Goal: Information Seeking & Learning: Learn about a topic

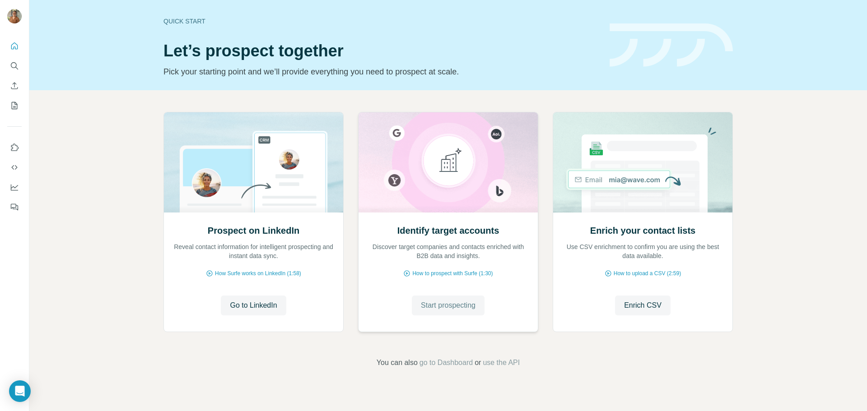
click at [464, 306] on span "Start prospecting" at bounding box center [448, 305] width 55 height 11
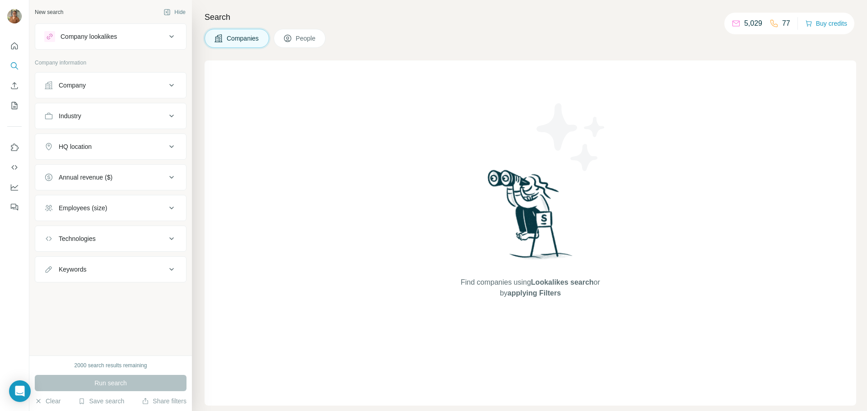
click at [175, 87] on icon at bounding box center [171, 85] width 11 height 11
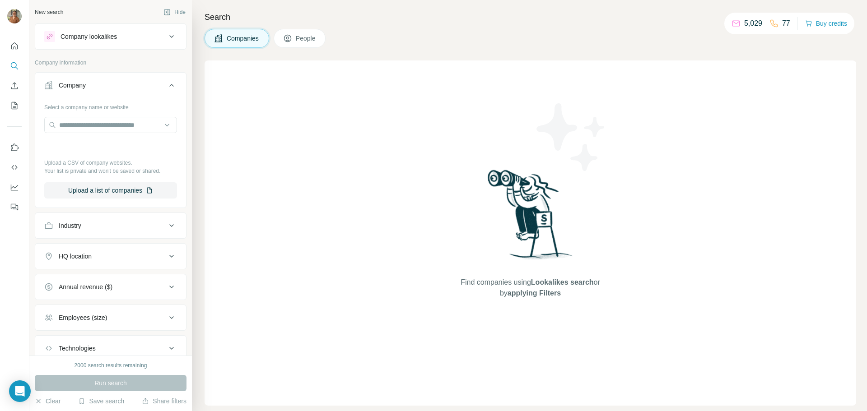
click at [168, 85] on icon at bounding box center [171, 85] width 11 height 11
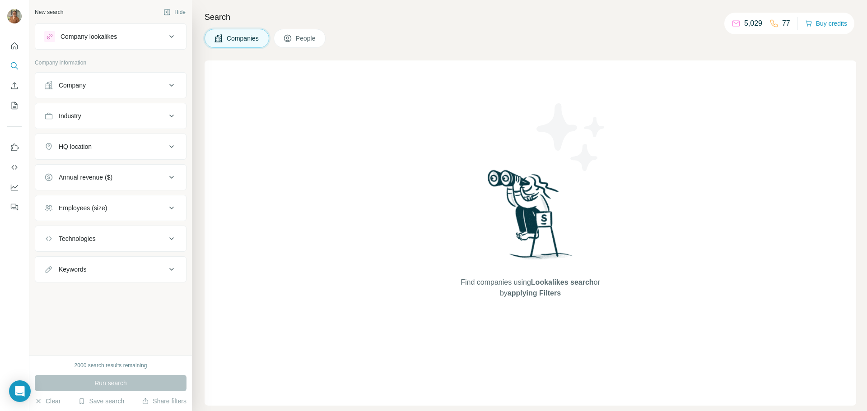
click at [162, 114] on div "Industry" at bounding box center [105, 115] width 122 height 9
click at [167, 170] on icon at bounding box center [171, 173] width 11 height 11
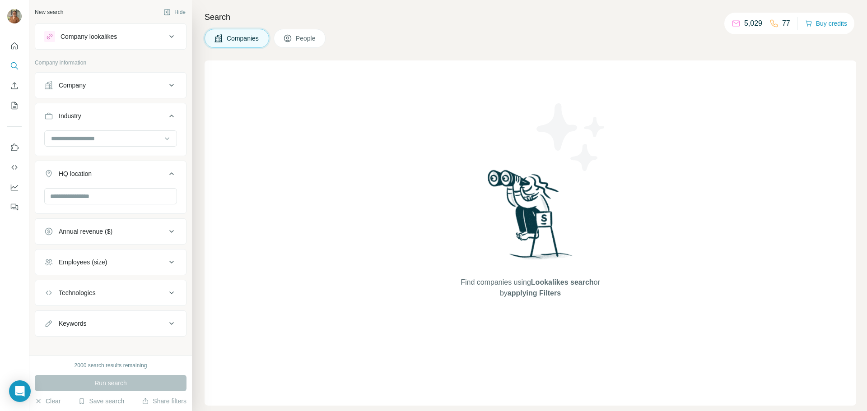
click at [168, 170] on icon at bounding box center [171, 173] width 11 height 11
click at [156, 210] on button "Annual revenue ($)" at bounding box center [110, 205] width 151 height 22
click at [166, 201] on icon at bounding box center [171, 204] width 11 height 11
click at [142, 140] on input at bounding box center [105, 139] width 111 height 10
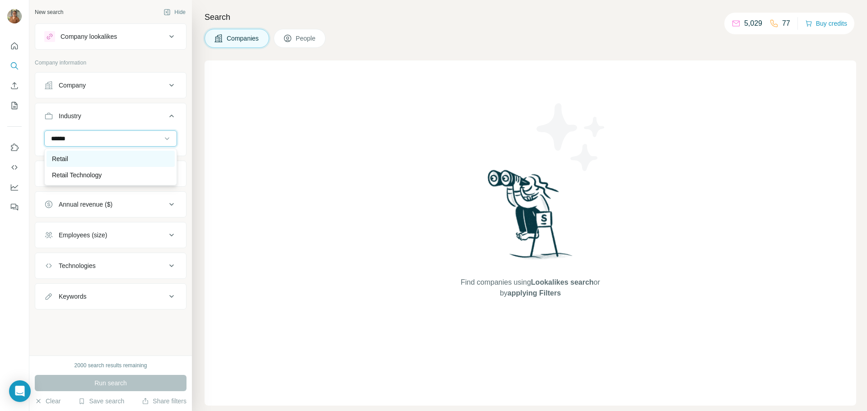
type input "******"
click at [122, 158] on div "Retail" at bounding box center [110, 158] width 117 height 9
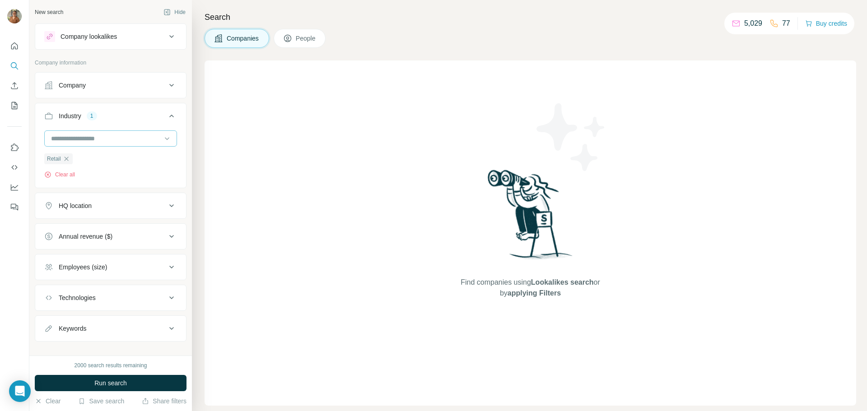
click at [142, 138] on input at bounding box center [105, 139] width 111 height 10
type input "*"
type input "***"
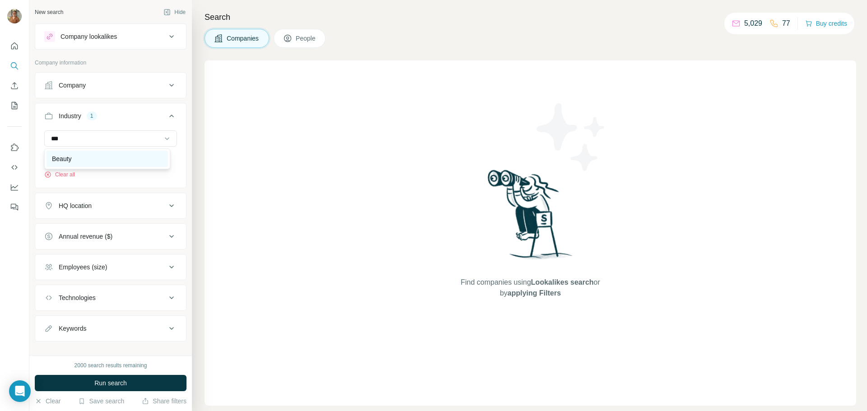
click at [116, 152] on div "Beauty" at bounding box center [106, 159] width 121 height 16
click at [121, 136] on input at bounding box center [105, 139] width 111 height 10
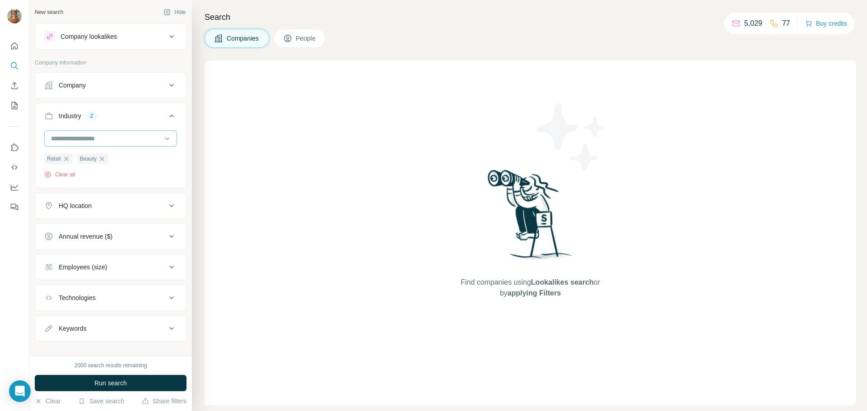
click at [121, 136] on input at bounding box center [105, 139] width 111 height 10
type input "**"
click at [94, 135] on input "**" at bounding box center [105, 139] width 111 height 10
click at [79, 138] on input at bounding box center [105, 139] width 111 height 10
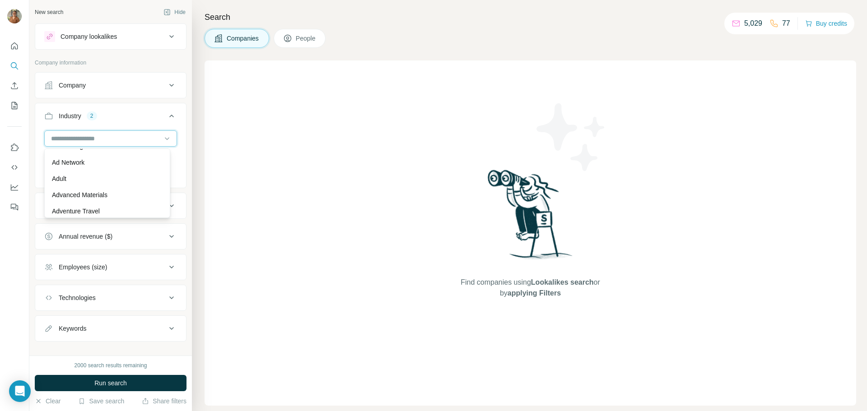
click at [79, 138] on input at bounding box center [105, 139] width 111 height 10
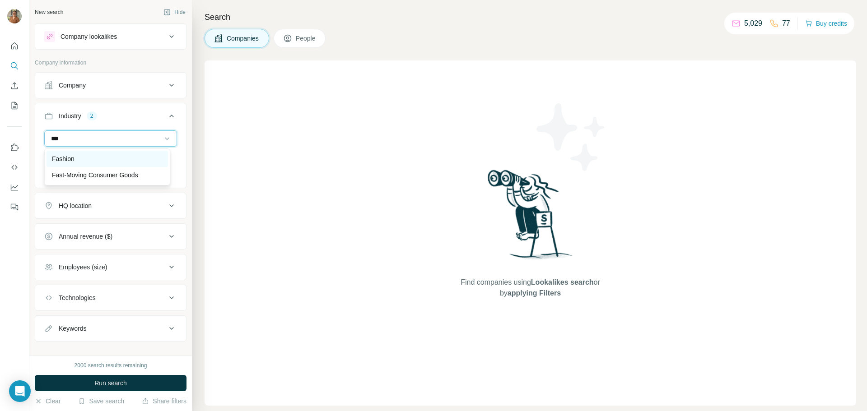
type input "***"
click at [101, 162] on div "Fashion" at bounding box center [107, 158] width 111 height 9
click at [131, 139] on input at bounding box center [105, 139] width 111 height 10
click at [133, 139] on input at bounding box center [105, 139] width 111 height 10
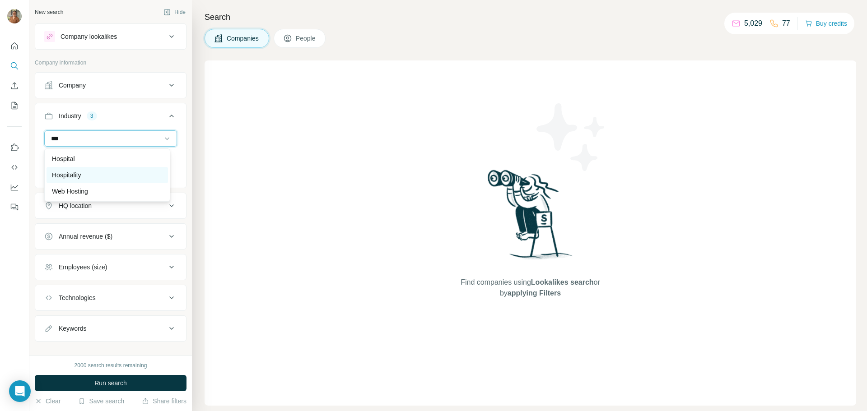
type input "***"
click at [75, 176] on p "Hospitality" at bounding box center [66, 175] width 29 height 9
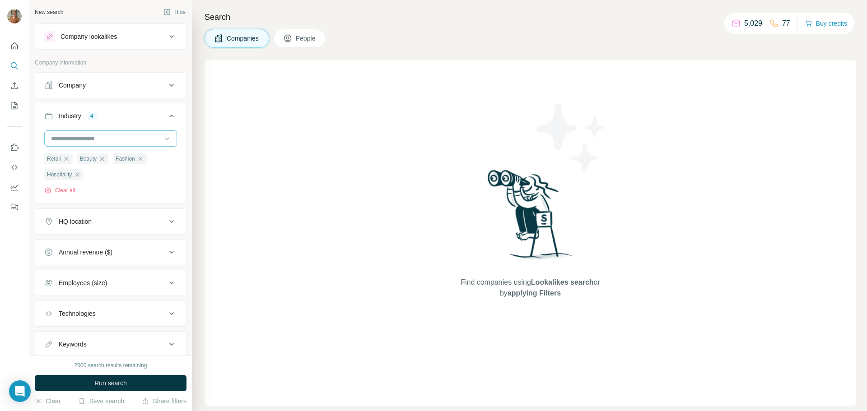
click at [122, 139] on input at bounding box center [105, 139] width 111 height 10
type input "****"
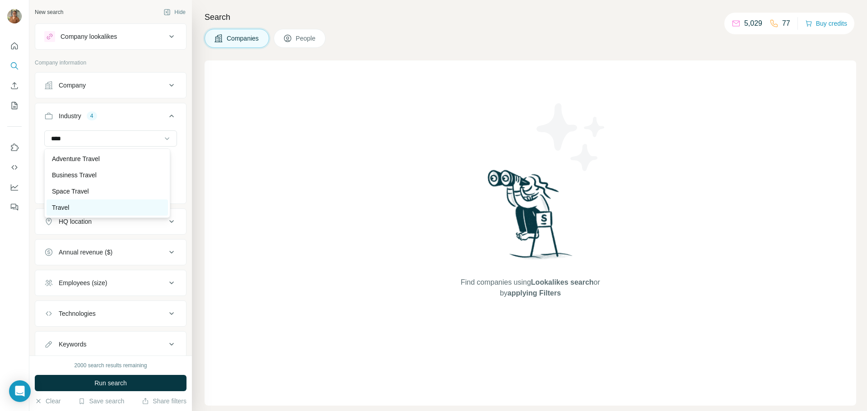
click at [71, 207] on div "Travel" at bounding box center [107, 207] width 111 height 9
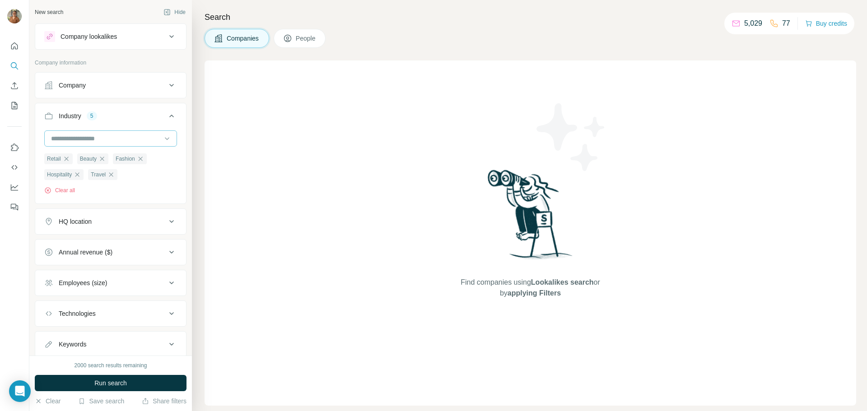
click at [105, 139] on input at bounding box center [105, 139] width 111 height 10
type input "*"
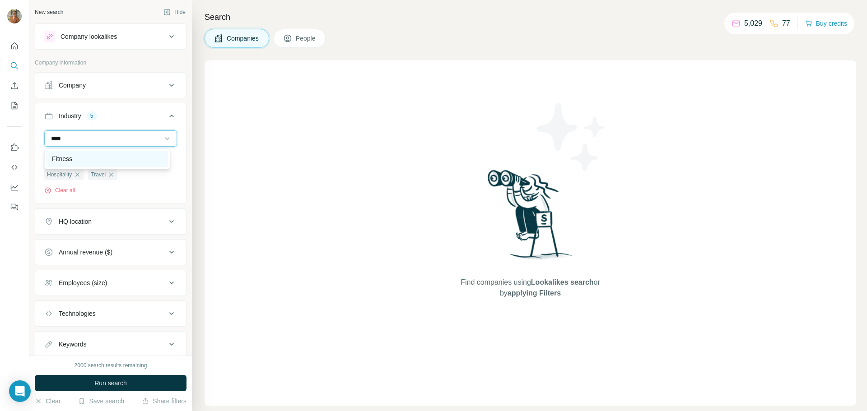
type input "****"
click at [89, 155] on div "Fitness" at bounding box center [107, 158] width 111 height 9
click at [126, 139] on input at bounding box center [105, 139] width 111 height 10
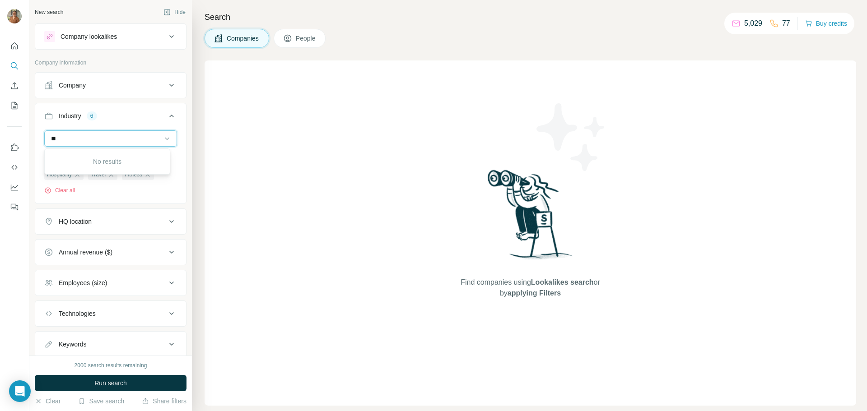
type input "*"
type input "****"
click at [117, 153] on div "Food and Beverage" at bounding box center [106, 159] width 121 height 16
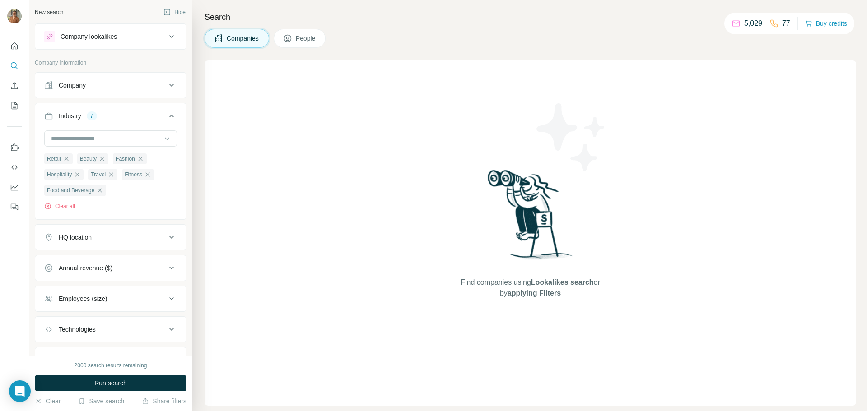
click at [168, 242] on icon at bounding box center [171, 237] width 11 height 11
click at [88, 263] on input "text" at bounding box center [110, 260] width 133 height 16
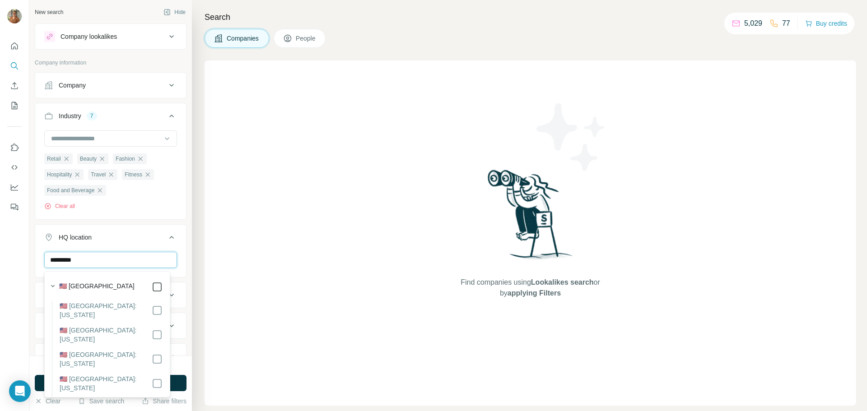
type input "*********"
click at [166, 234] on icon at bounding box center [171, 237] width 11 height 11
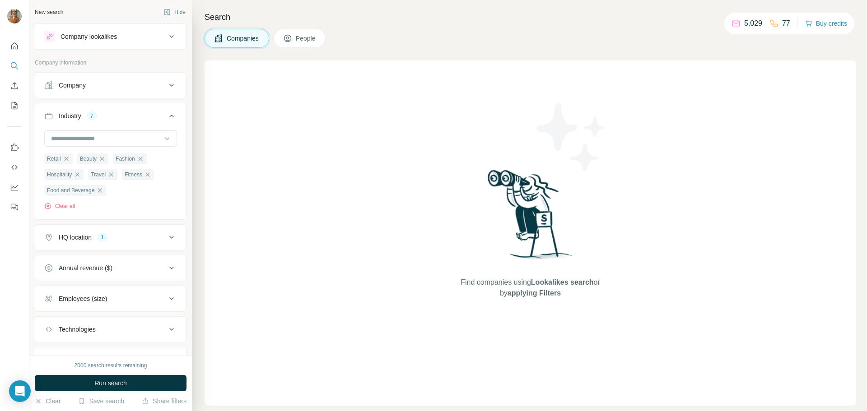
click at [168, 278] on button "Annual revenue ($)" at bounding box center [110, 268] width 151 height 22
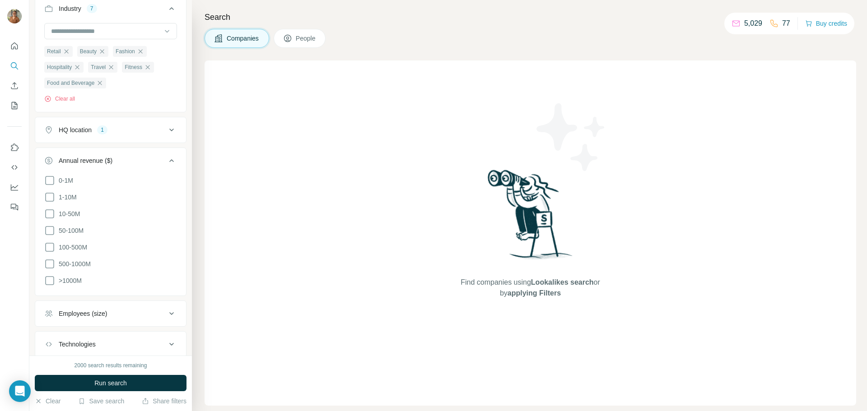
scroll to position [135, 0]
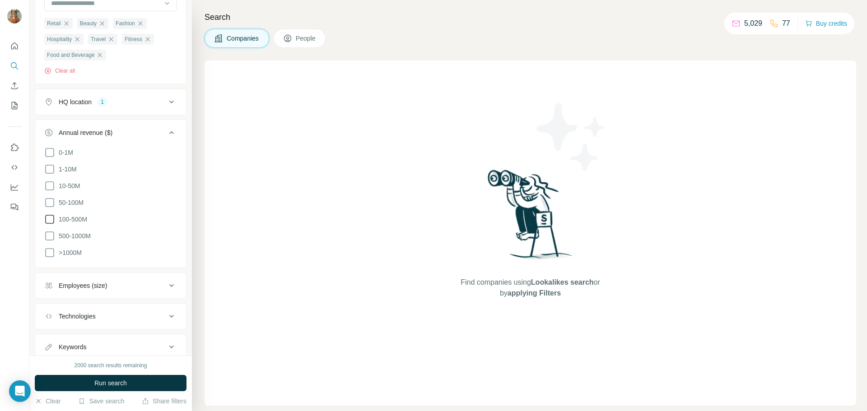
click at [50, 217] on icon at bounding box center [49, 219] width 11 height 11
click at [166, 135] on icon at bounding box center [171, 132] width 11 height 11
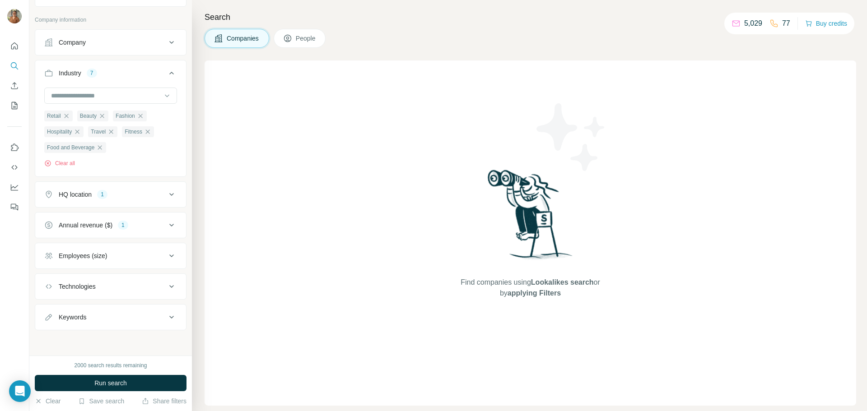
click at [138, 255] on div "Employees (size)" at bounding box center [105, 255] width 122 height 9
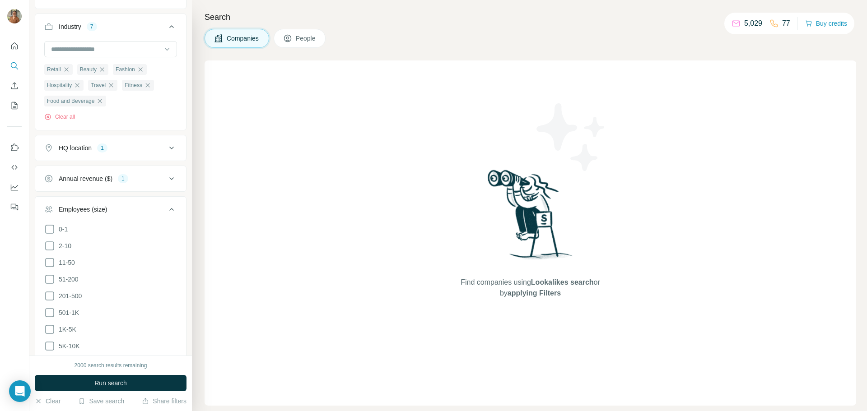
scroll to position [134, 0]
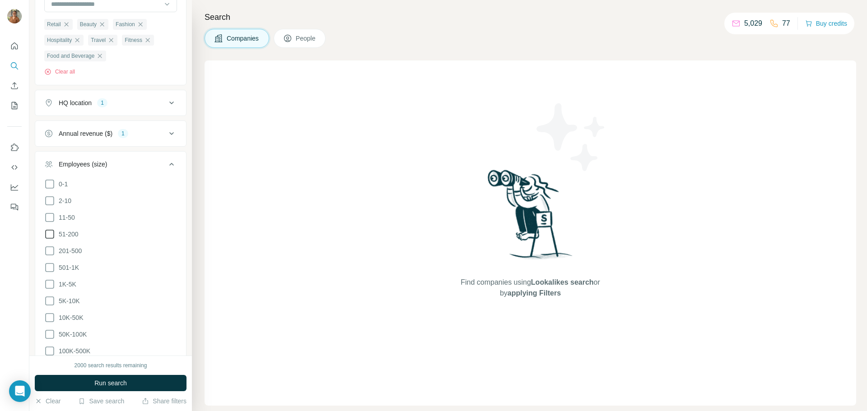
click at [51, 234] on icon at bounding box center [49, 234] width 11 height 11
click at [49, 251] on icon at bounding box center [49, 251] width 11 height 11
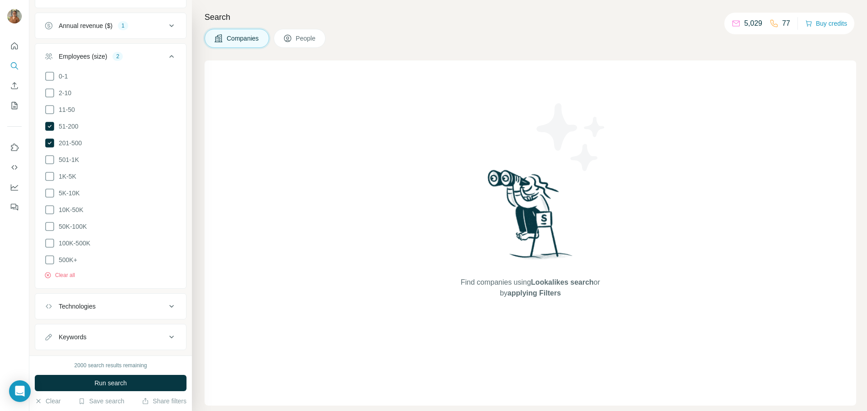
scroll to position [258, 0]
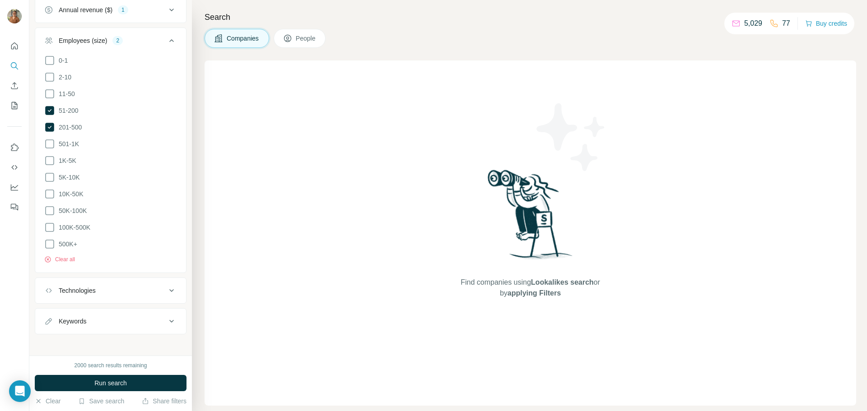
click at [140, 288] on div "Technologies" at bounding box center [105, 290] width 122 height 9
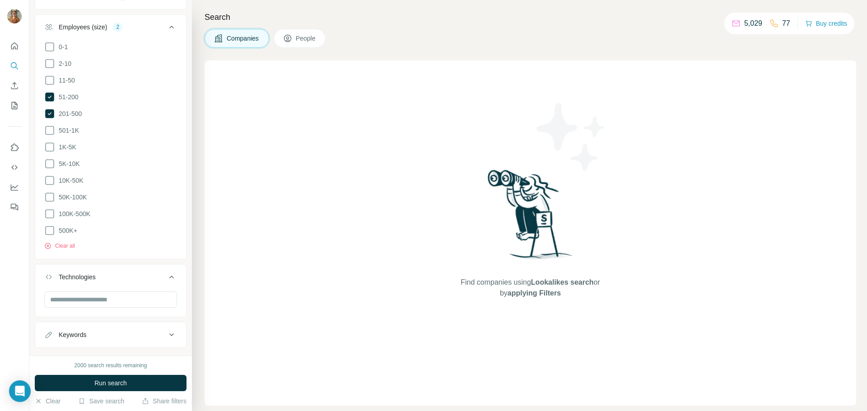
scroll to position [285, 0]
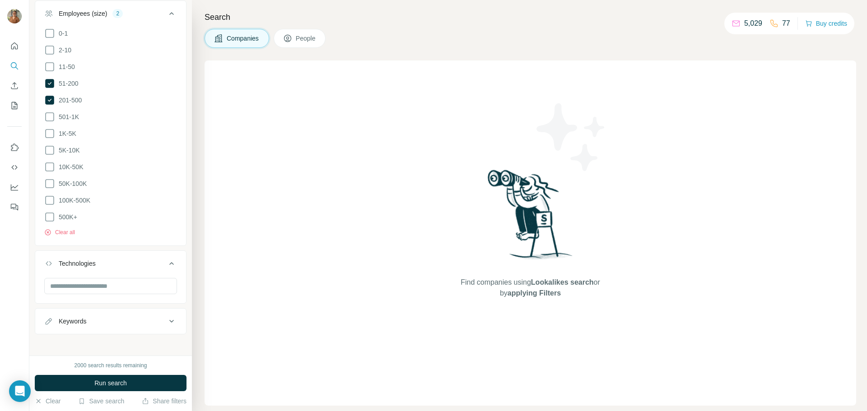
click at [142, 317] on div "Keywords" at bounding box center [105, 321] width 122 height 9
click at [144, 318] on div "Keywords" at bounding box center [105, 321] width 122 height 9
click at [166, 258] on icon at bounding box center [171, 263] width 11 height 11
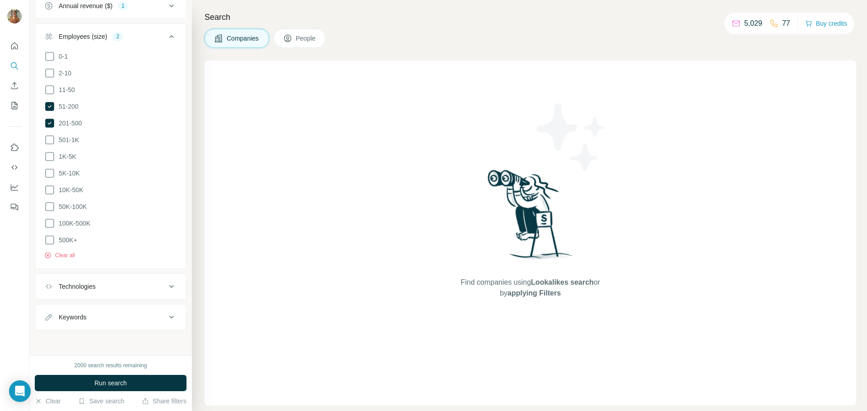
scroll to position [258, 0]
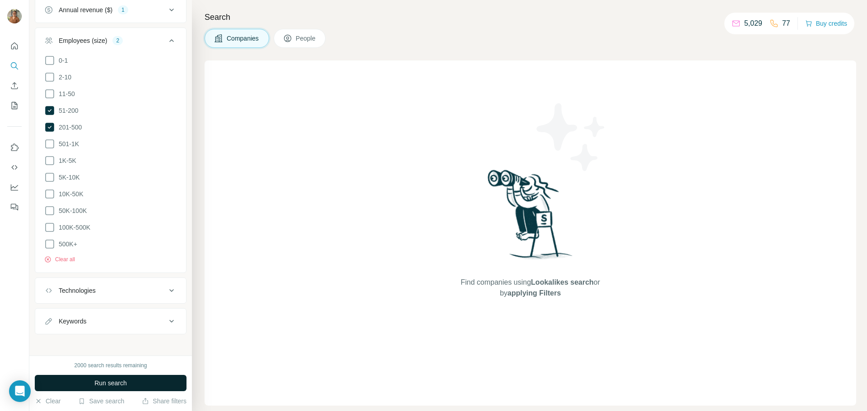
click at [98, 383] on span "Run search" at bounding box center [110, 383] width 32 height 9
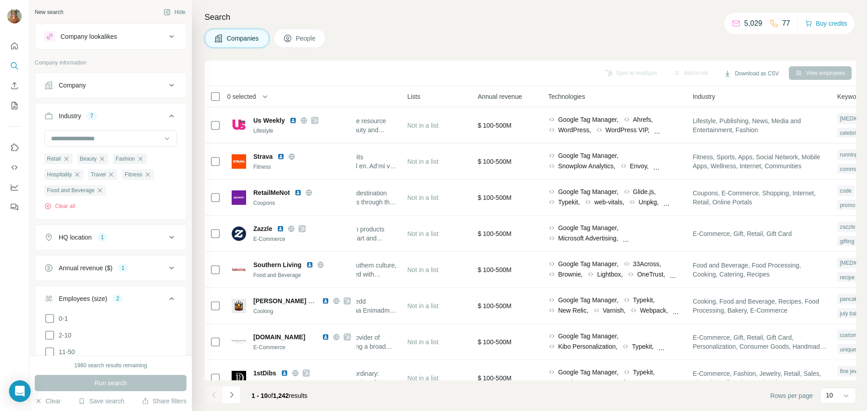
scroll to position [0, 315]
click at [140, 160] on icon "button" at bounding box center [140, 158] width 7 height 7
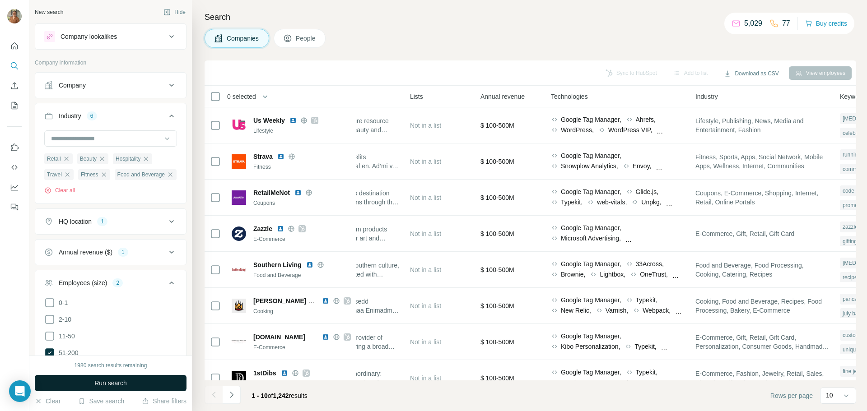
click at [112, 381] on span "Run search" at bounding box center [110, 383] width 32 height 9
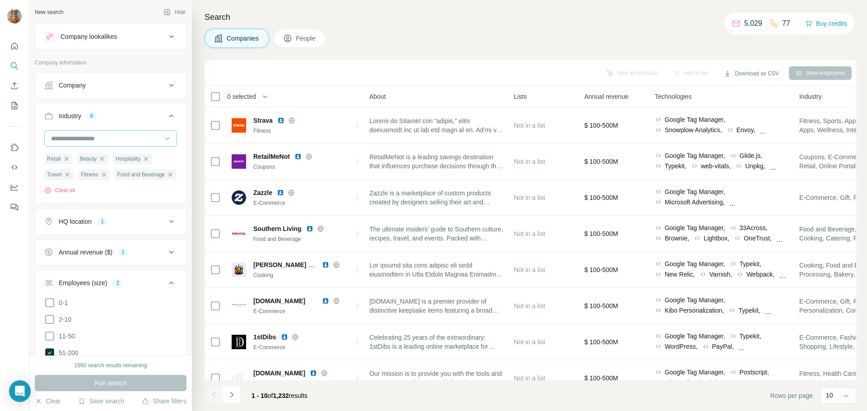
click at [85, 142] on input at bounding box center [105, 139] width 111 height 10
type input "*"
type input "***"
click at [93, 162] on div "E-Commerce" at bounding box center [107, 158] width 111 height 9
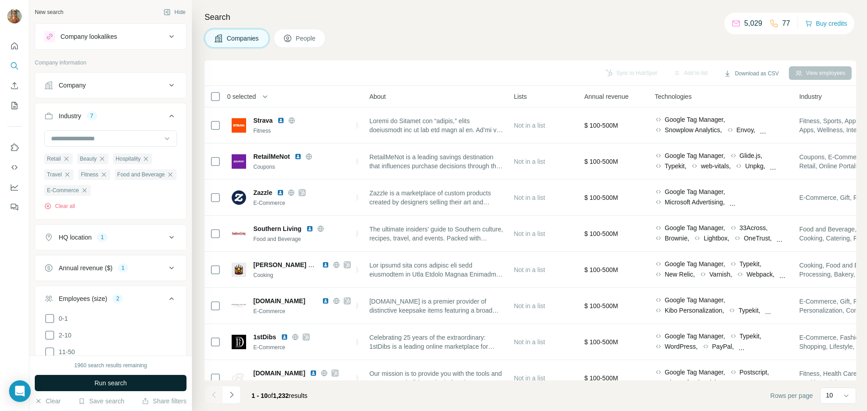
click at [88, 387] on button "Run search" at bounding box center [111, 383] width 152 height 16
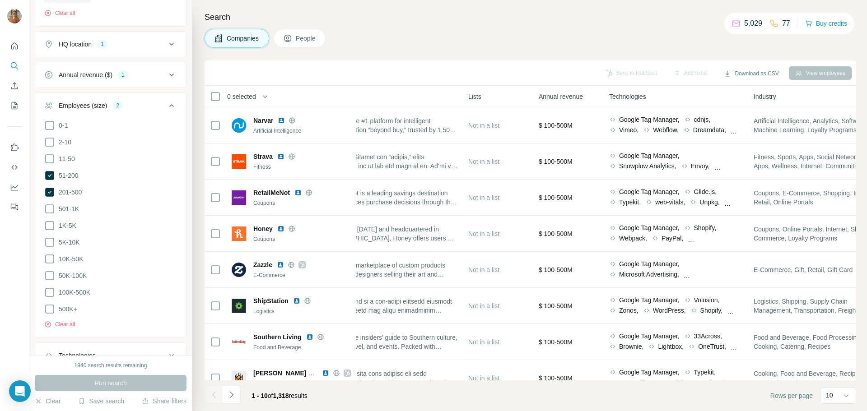
scroll to position [258, 0]
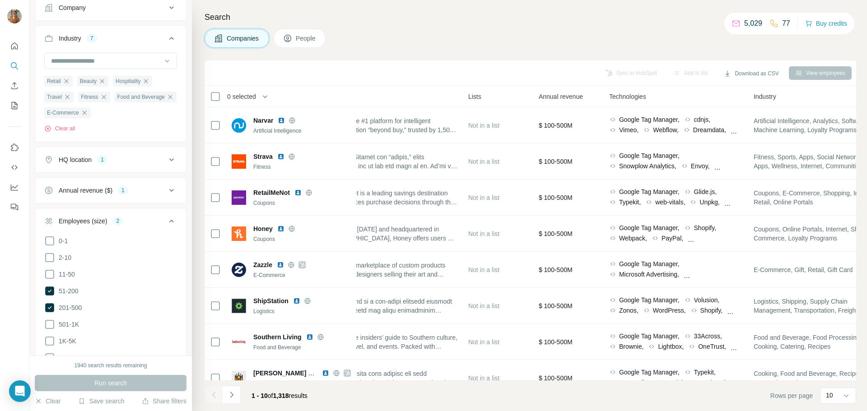
click at [169, 223] on icon at bounding box center [171, 221] width 5 height 3
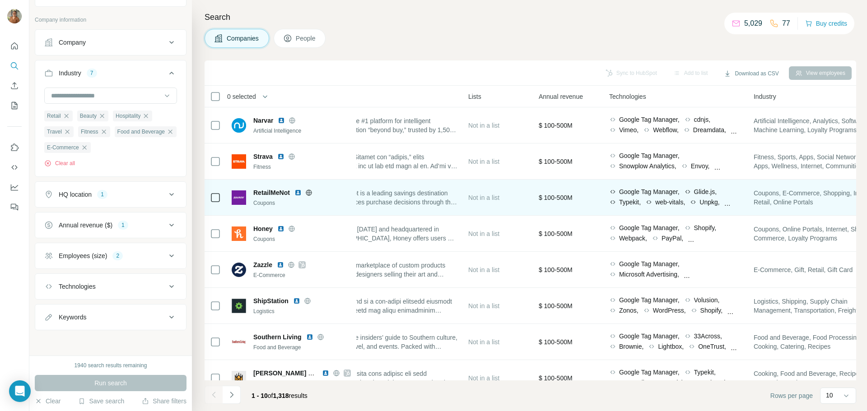
scroll to position [45, 257]
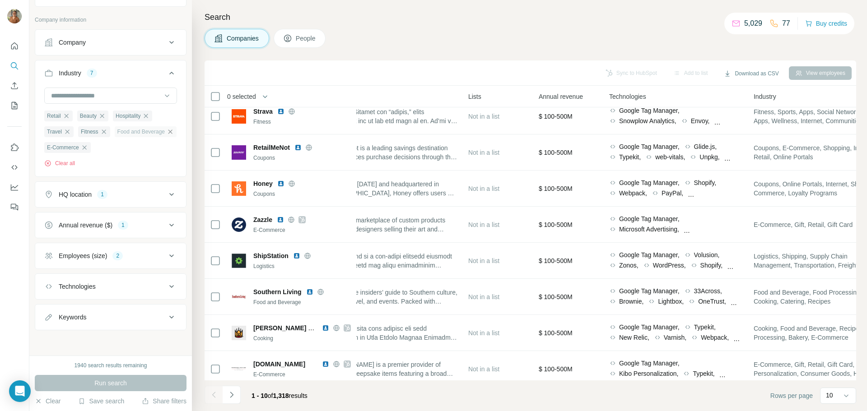
click at [167, 135] on icon "button" at bounding box center [170, 131] width 7 height 7
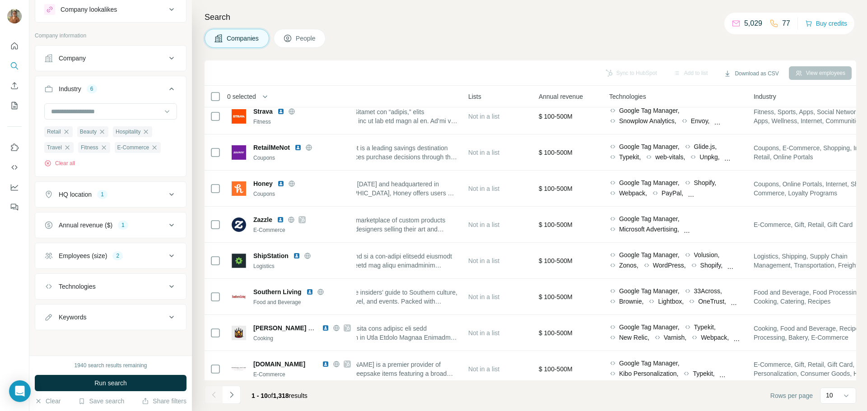
scroll to position [28, 0]
click at [102, 383] on span "Run search" at bounding box center [110, 383] width 32 height 9
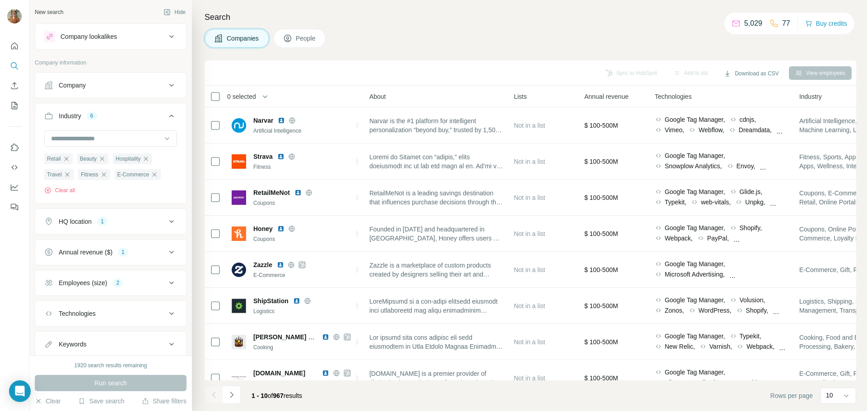
click at [166, 226] on icon at bounding box center [171, 221] width 11 height 11
click at [168, 318] on button "Annual revenue ($) 1" at bounding box center [110, 312] width 151 height 22
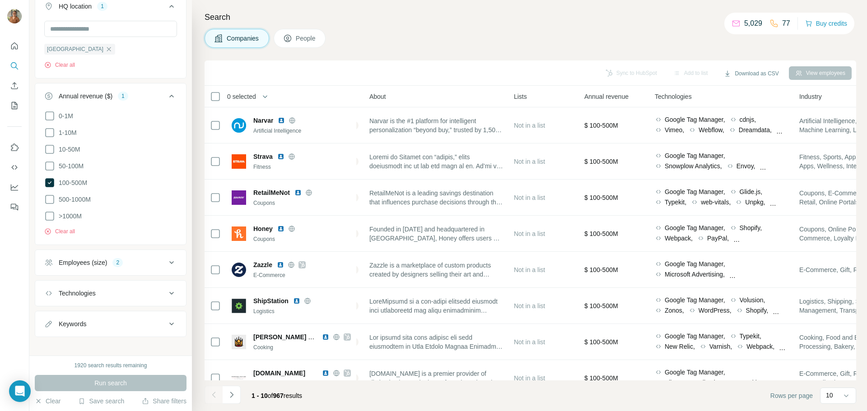
scroll to position [220, 0]
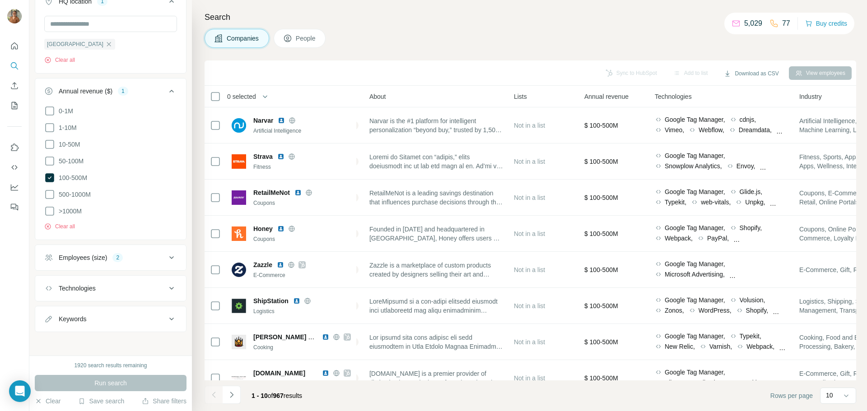
click at [169, 256] on icon at bounding box center [171, 257] width 5 height 3
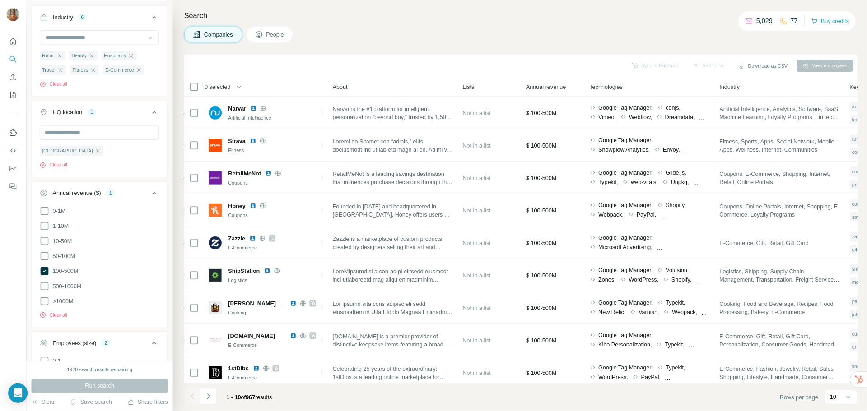
scroll to position [0, 0]
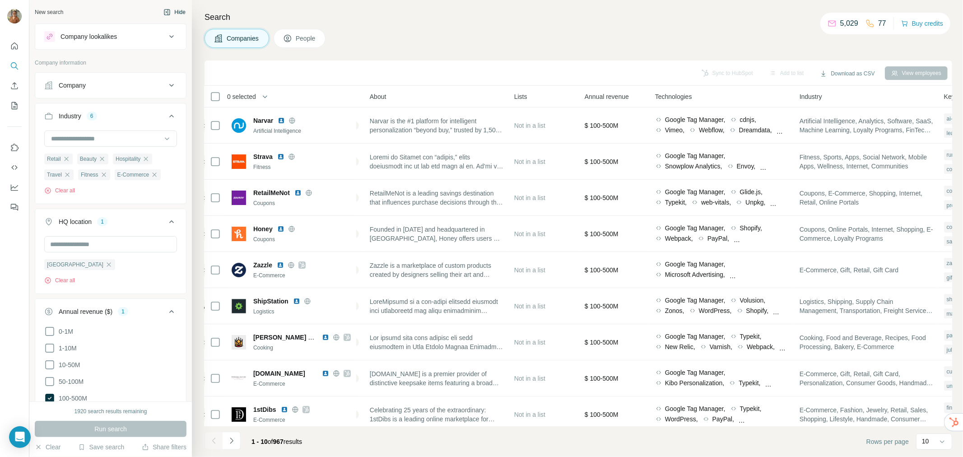
click at [163, 11] on icon "button" at bounding box center [166, 12] width 7 height 7
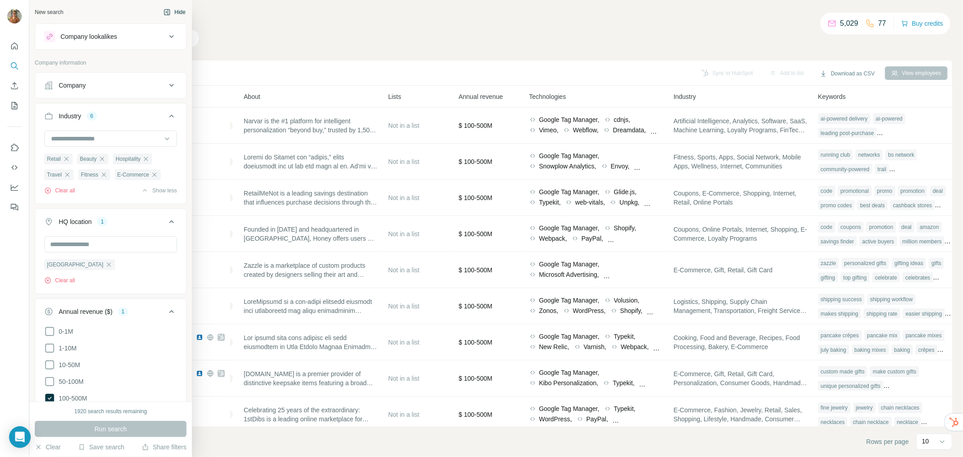
click at [36, 16] on div "New search" at bounding box center [49, 12] width 28 height 8
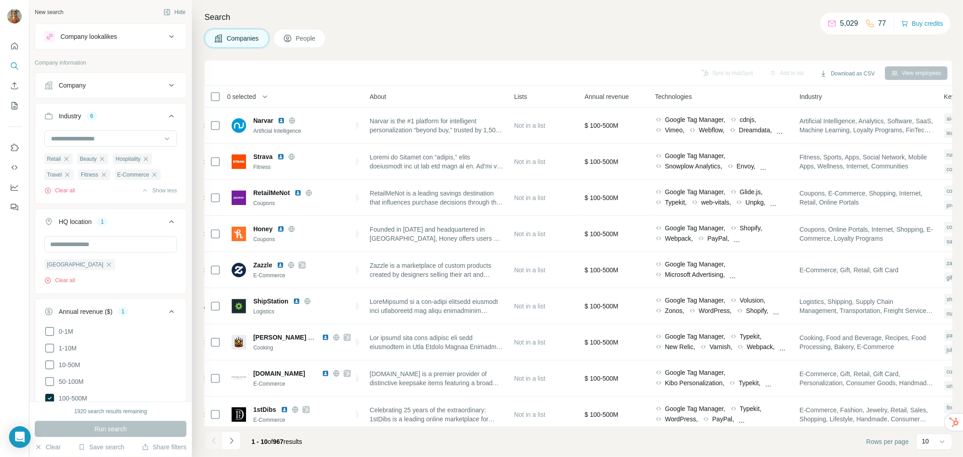
click at [403, 39] on div "Companies People" at bounding box center [577, 38] width 747 height 19
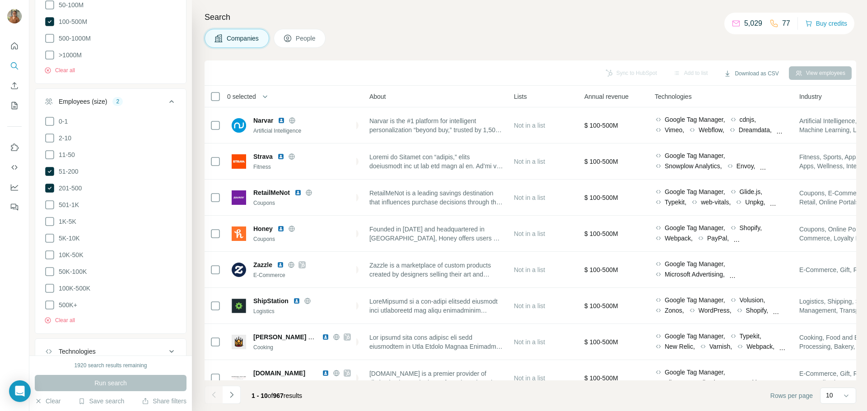
scroll to position [389, 0]
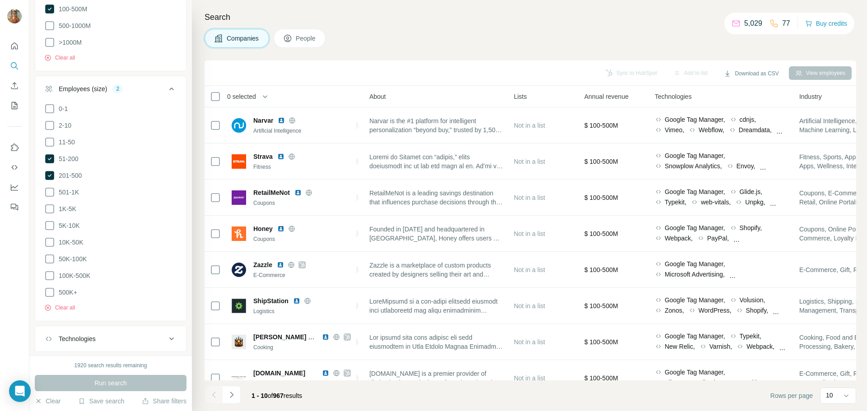
click at [390, 380] on div "Sync to HubSpot Add to list Download as CSV View employees 0 selected Companies…" at bounding box center [529, 235] width 651 height 351
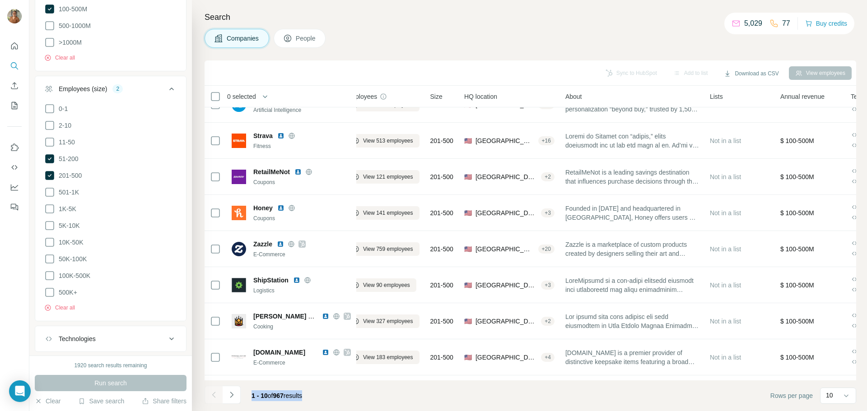
scroll to position [21, 0]
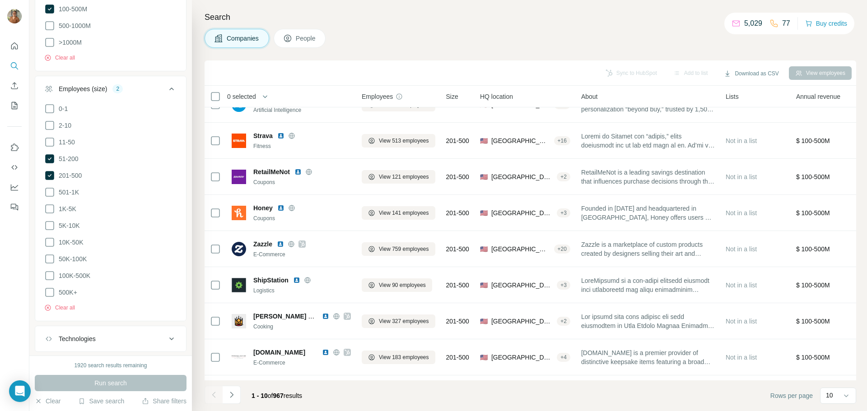
click at [496, 43] on div "Companies People" at bounding box center [529, 38] width 651 height 19
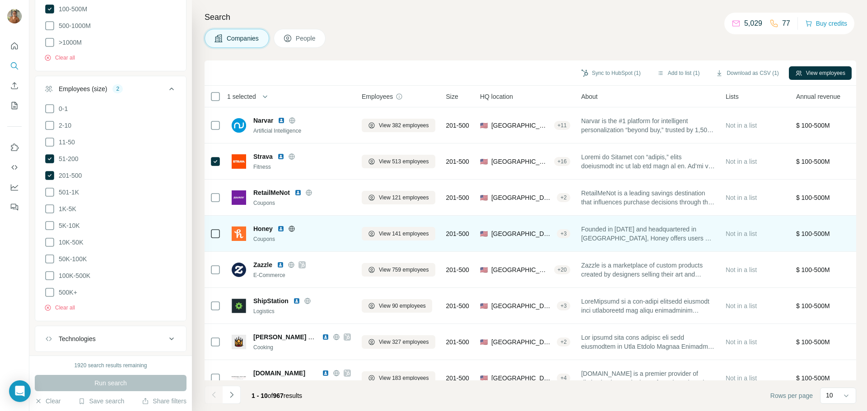
scroll to position [45, 0]
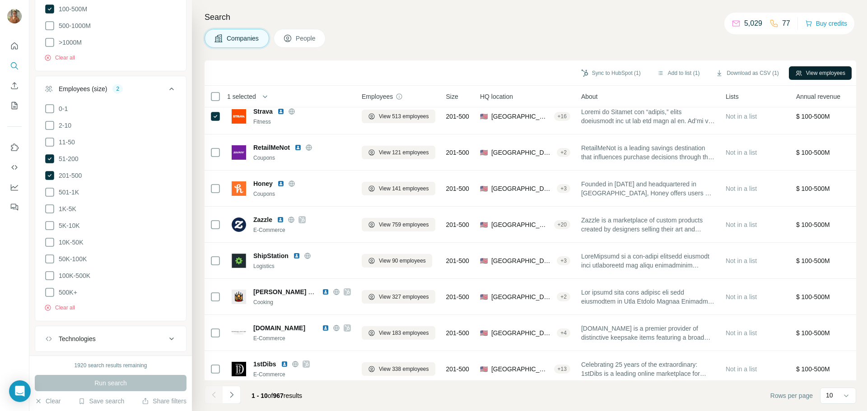
click at [825, 67] on button "View employees" at bounding box center [819, 73] width 63 height 14
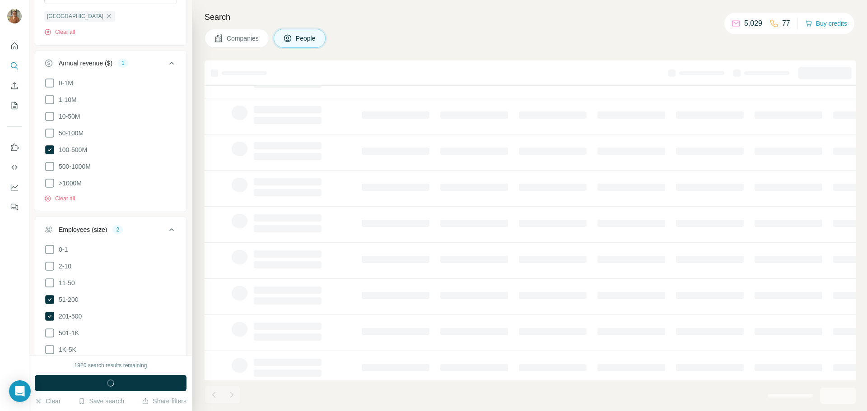
scroll to position [530, 0]
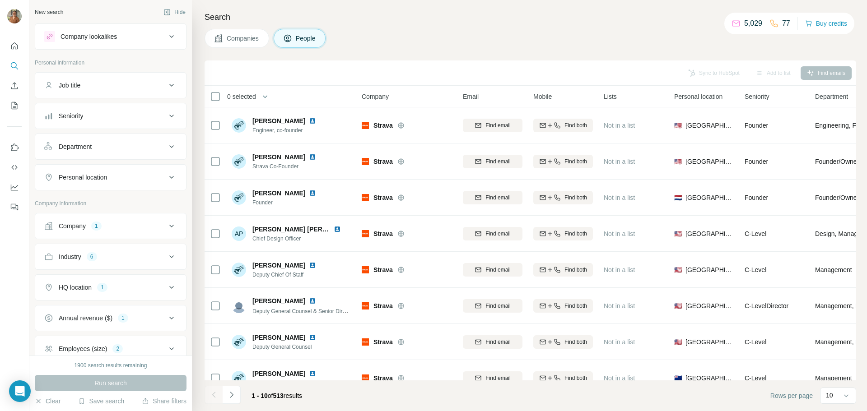
click at [158, 88] on div "Job title" at bounding box center [105, 85] width 122 height 9
click at [150, 148] on button "Seniority" at bounding box center [110, 143] width 151 height 22
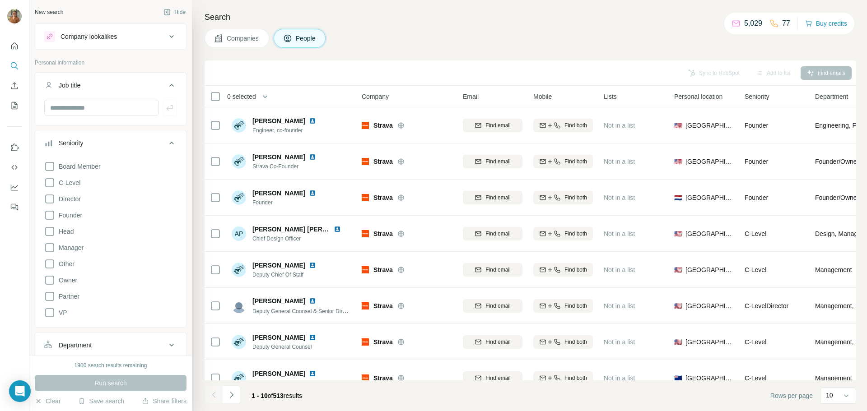
click at [166, 146] on icon at bounding box center [171, 143] width 11 height 11
click at [166, 168] on icon at bounding box center [171, 173] width 11 height 11
click at [156, 230] on div "Personal location" at bounding box center [105, 231] width 122 height 9
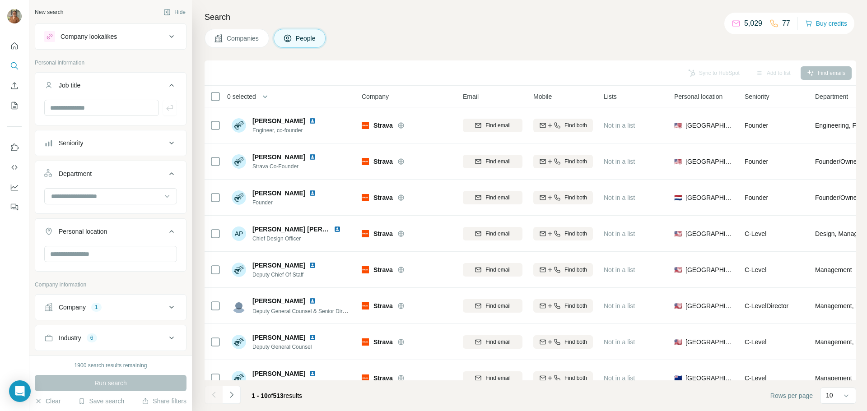
click at [166, 233] on icon at bounding box center [171, 231] width 11 height 11
click at [167, 146] on icon at bounding box center [171, 143] width 11 height 11
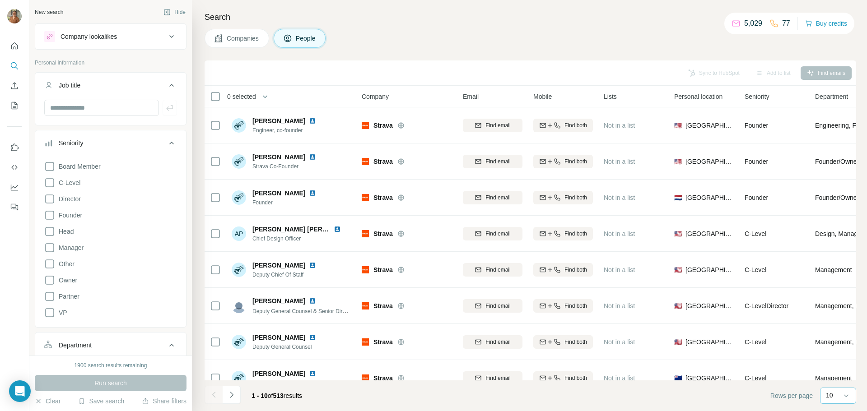
click at [821, 394] on div "10" at bounding box center [838, 396] width 36 height 16
click at [834, 344] on p "40" at bounding box center [830, 343] width 7 height 9
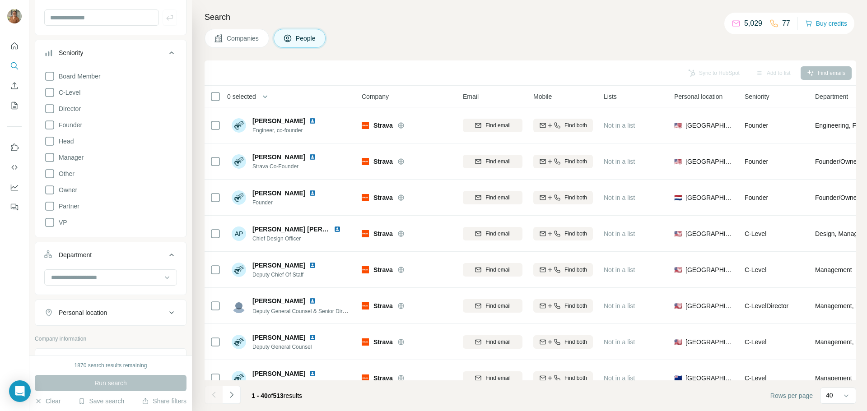
scroll to position [45, 0]
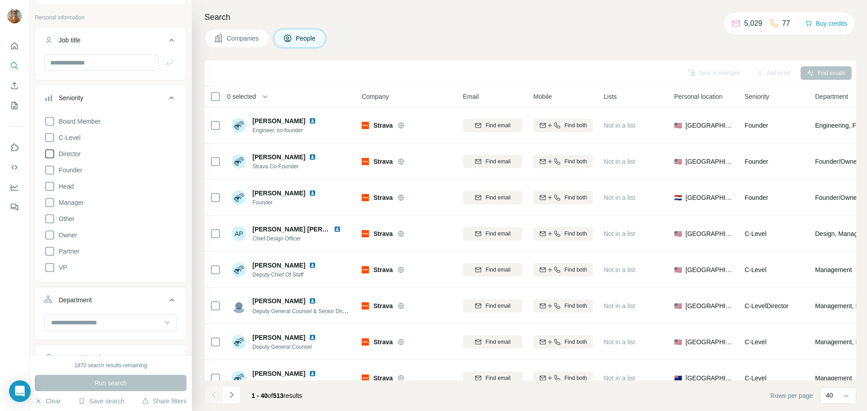
click at [53, 151] on icon at bounding box center [49, 153] width 11 height 11
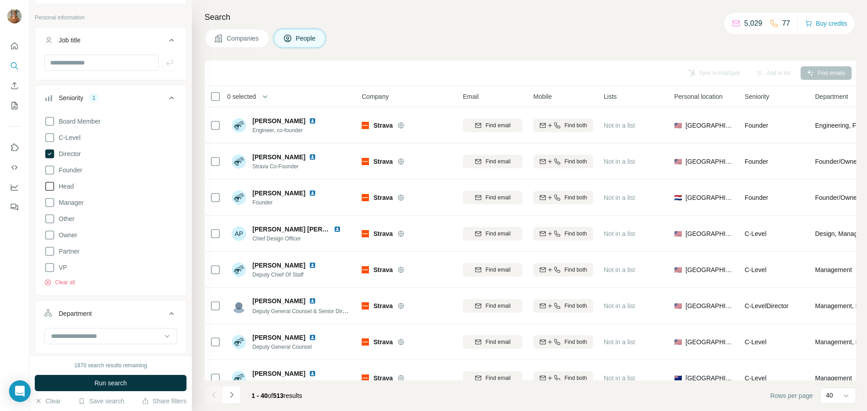
click at [51, 188] on icon at bounding box center [49, 186] width 11 height 11
click at [151, 330] on div at bounding box center [105, 336] width 111 height 15
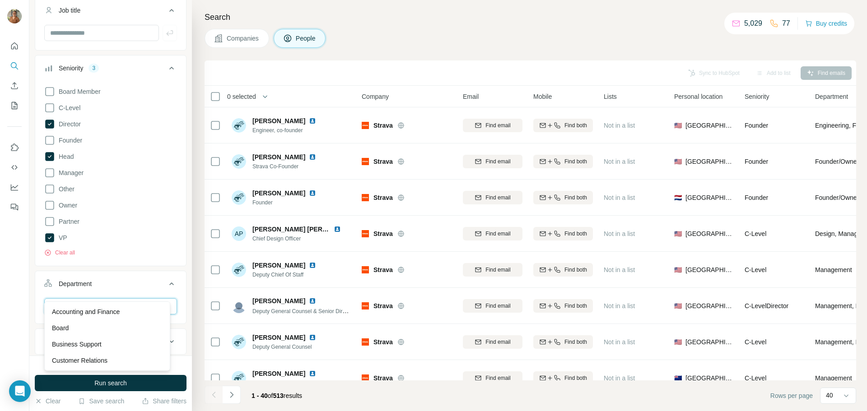
scroll to position [90, 0]
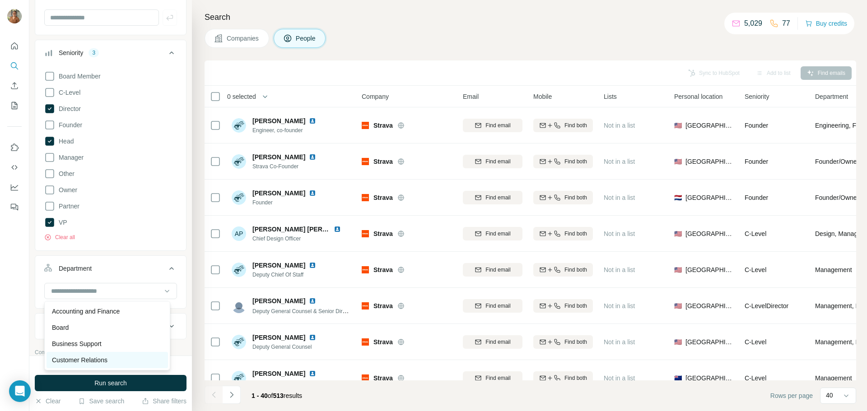
click at [107, 361] on p "Customer Relations" at bounding box center [80, 360] width 56 height 9
click at [131, 291] on input at bounding box center [105, 291] width 111 height 10
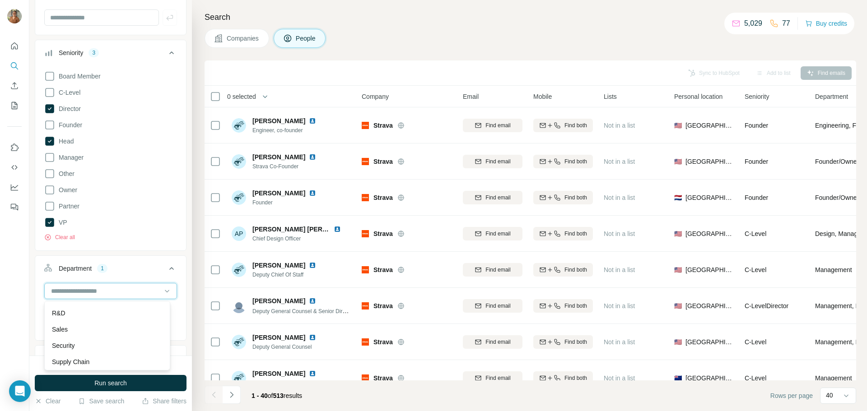
scroll to position [325, 0]
click at [166, 265] on icon at bounding box center [171, 268] width 11 height 11
click at [166, 269] on icon at bounding box center [171, 268] width 11 height 11
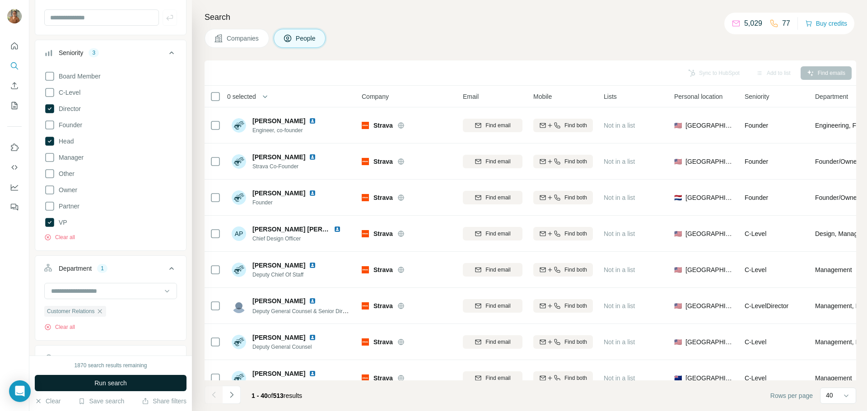
click at [122, 380] on span "Run search" at bounding box center [110, 383] width 32 height 9
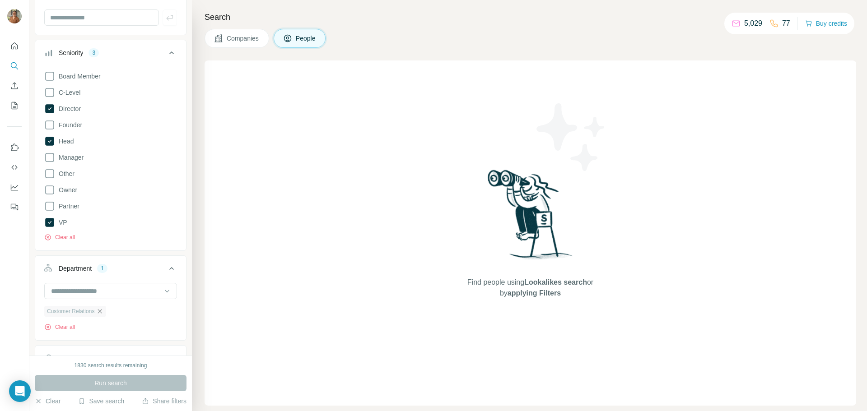
click at [103, 311] on icon "button" at bounding box center [99, 311] width 7 height 7
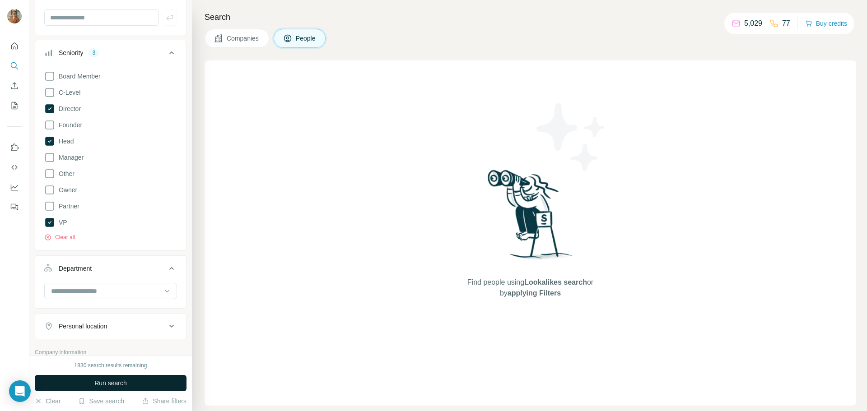
click at [119, 383] on span "Run search" at bounding box center [110, 383] width 32 height 9
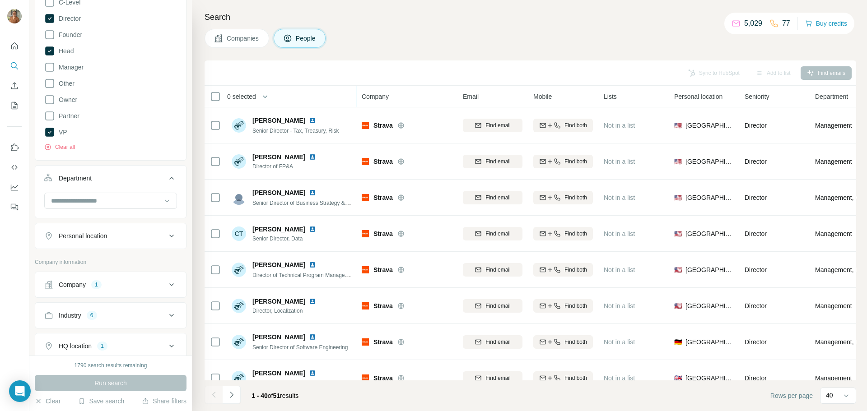
scroll to position [767, 0]
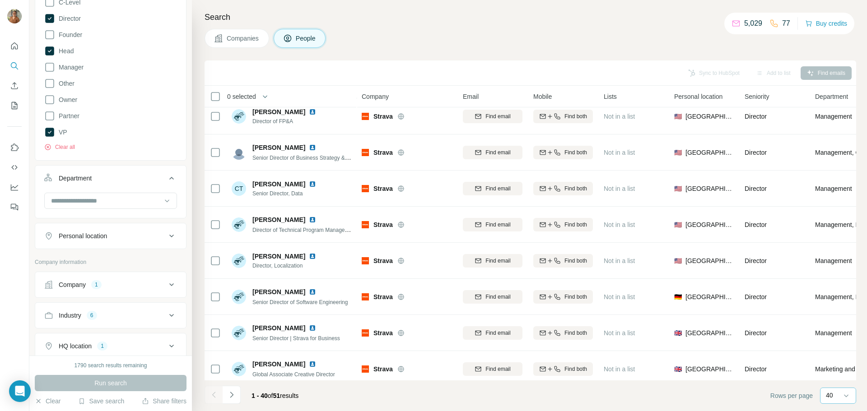
click at [852, 392] on input at bounding box center [864, 396] width 27 height 10
click at [839, 326] on div "60" at bounding box center [837, 326] width 21 height 9
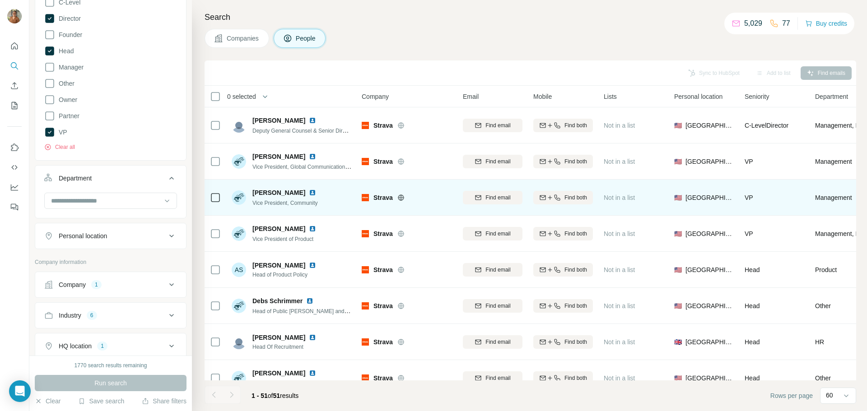
click at [290, 201] on span "Vice President, Community" at bounding box center [284, 203] width 65 height 6
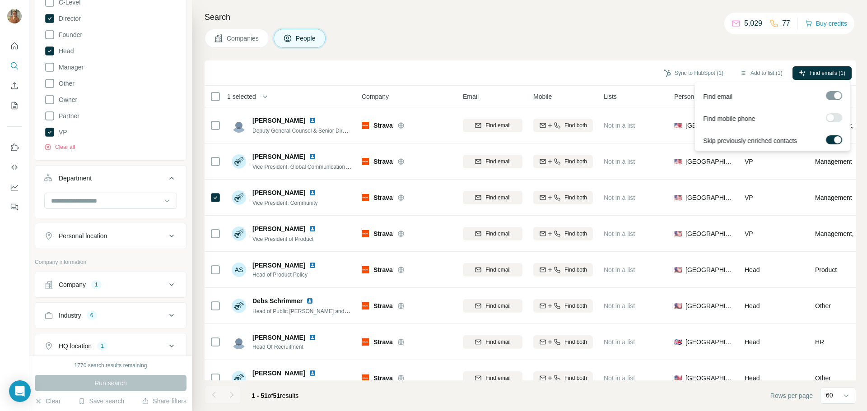
click at [834, 118] on label at bounding box center [833, 117] width 16 height 9
click at [815, 73] on span "Find emails & mobiles (1)" at bounding box center [814, 73] width 61 height 8
click at [807, 73] on span "Find emails & mobiles (1)" at bounding box center [814, 73] width 61 height 8
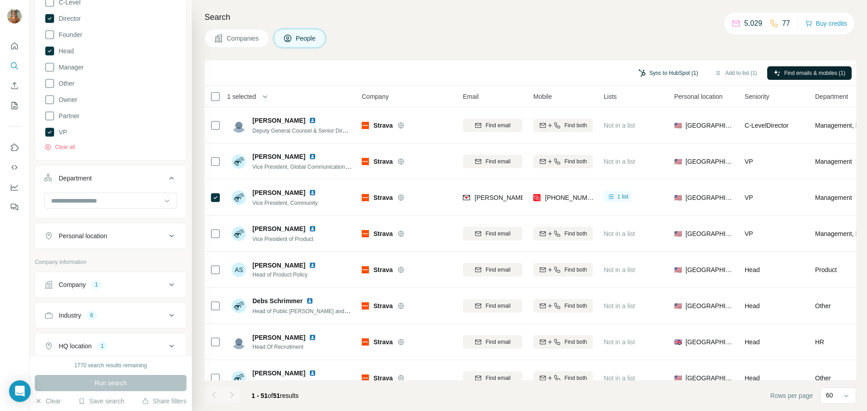
click at [663, 74] on button "Sync to HubSpot (1)" at bounding box center [668, 73] width 72 height 14
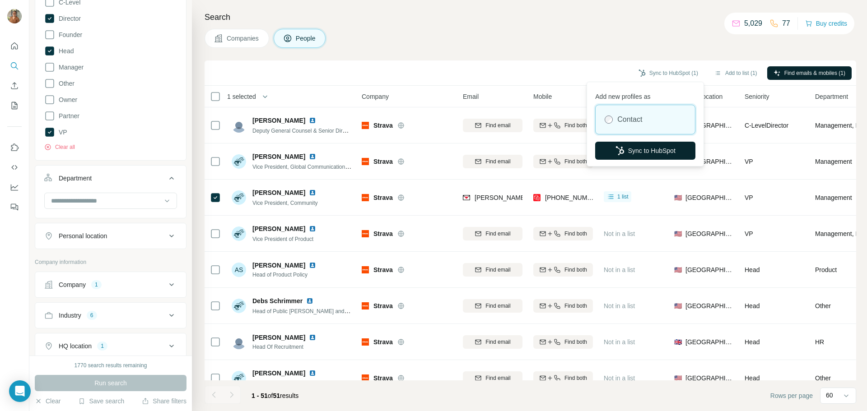
click at [659, 147] on button "Sync to HubSpot" at bounding box center [645, 151] width 100 height 18
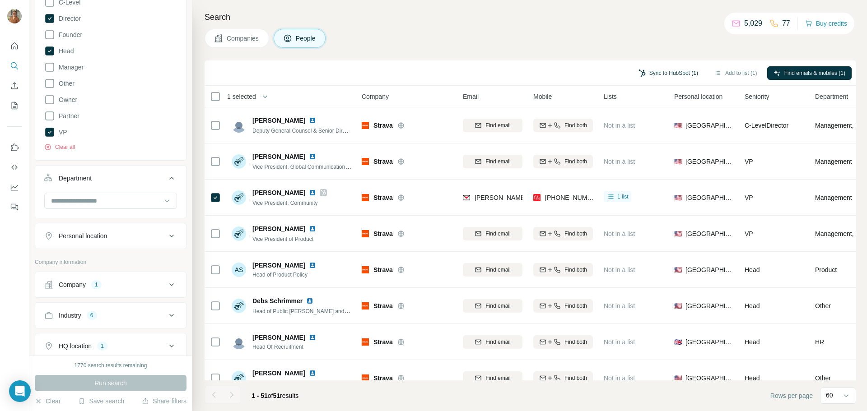
click at [661, 73] on button "Sync to HubSpot (1)" at bounding box center [668, 73] width 72 height 14
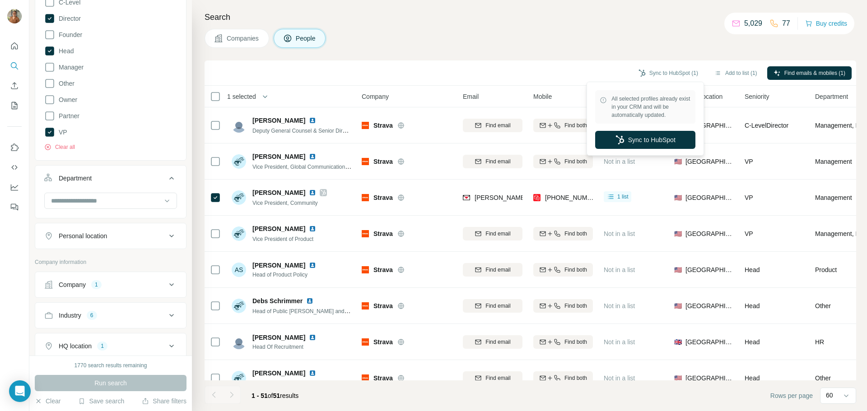
click at [552, 47] on div "Companies People" at bounding box center [529, 38] width 651 height 19
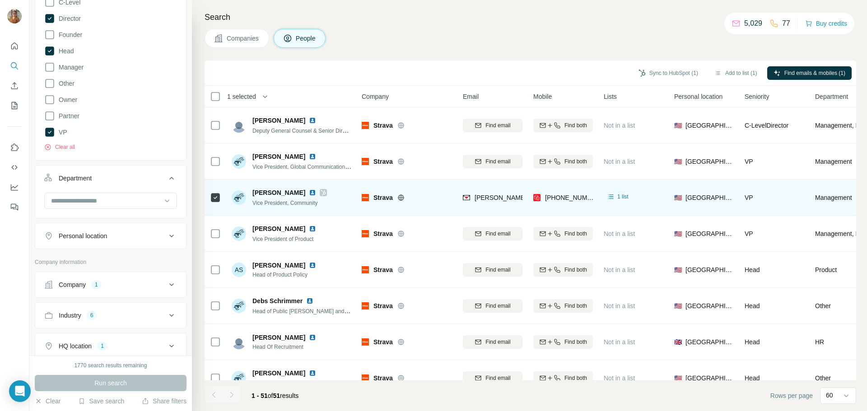
click at [320, 194] on icon at bounding box center [322, 192] width 5 height 7
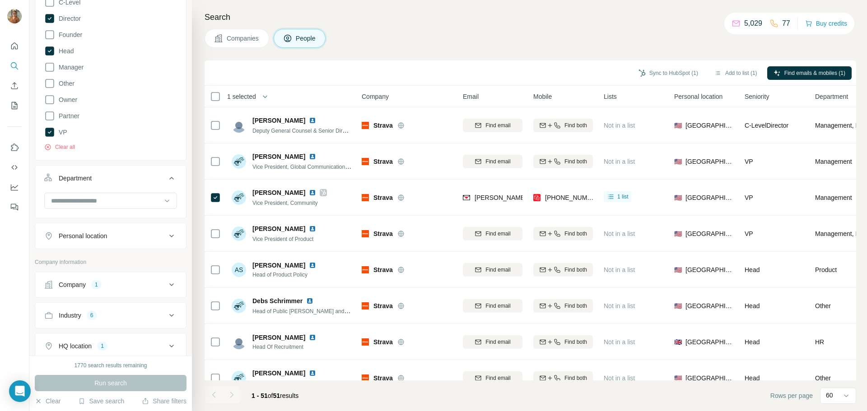
click at [384, 65] on div "Sync to HubSpot (1) Add to list (1) Find emails & mobiles (1)" at bounding box center [529, 72] width 651 height 25
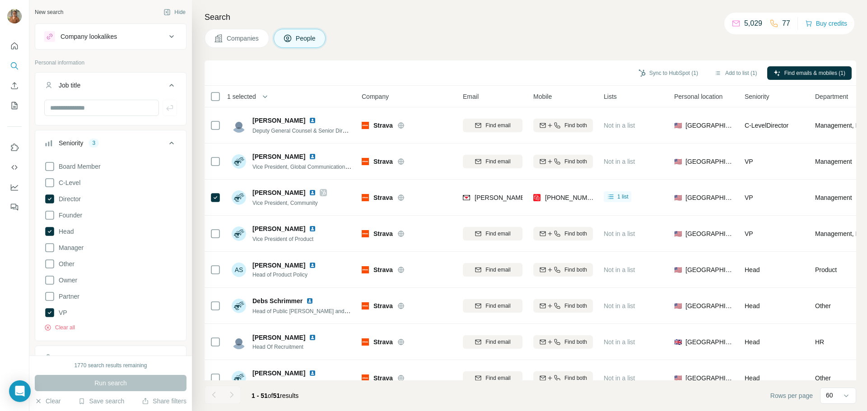
click at [229, 36] on span "Companies" at bounding box center [243, 38] width 33 height 9
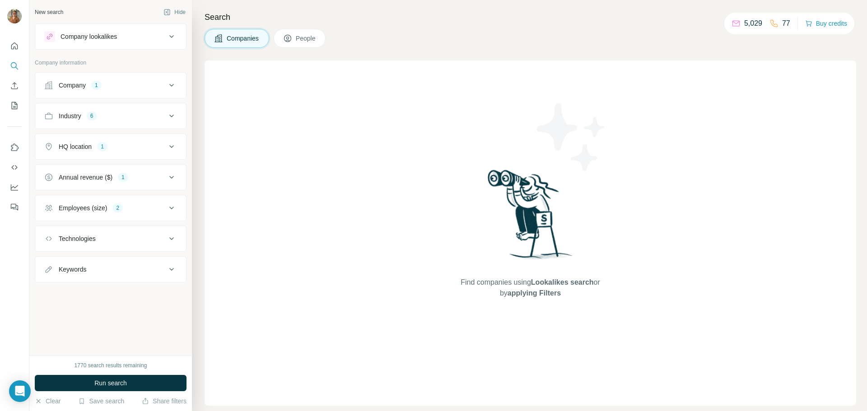
click at [158, 88] on div "Company 1" at bounding box center [105, 85] width 122 height 9
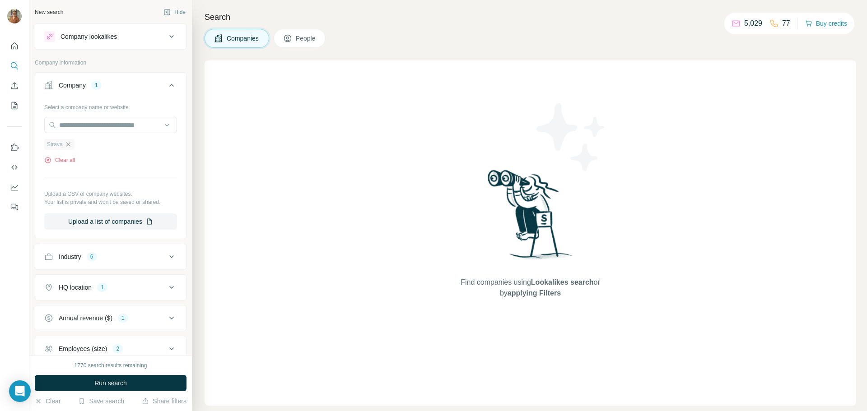
click at [69, 145] on icon "button" at bounding box center [68, 144] width 4 height 4
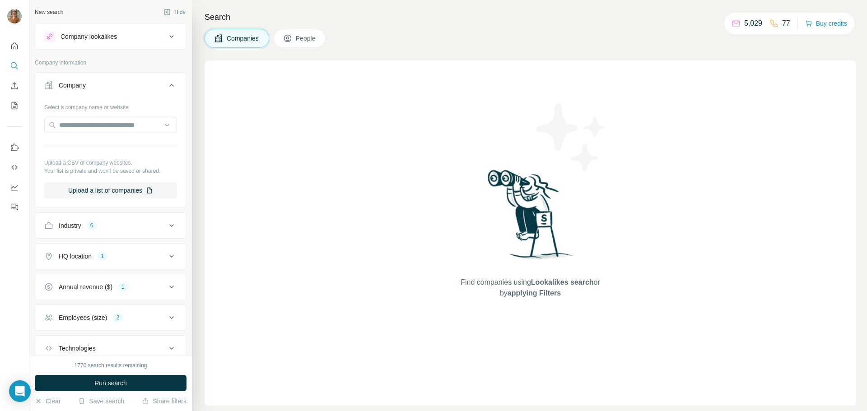
click at [157, 223] on div "Industry 6" at bounding box center [105, 225] width 122 height 9
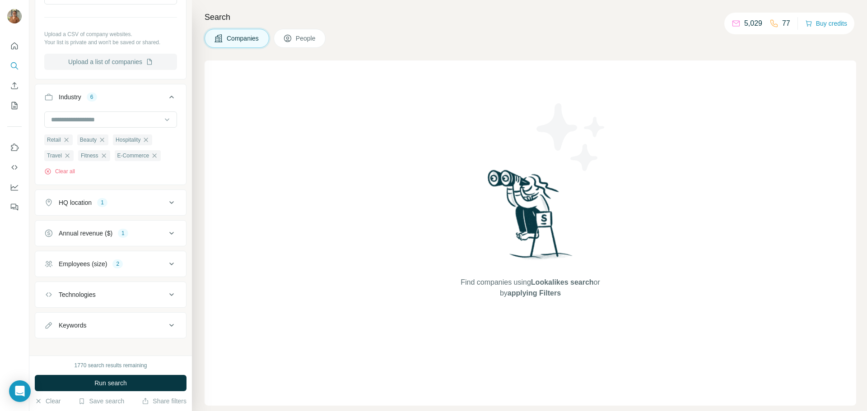
scroll to position [138, 0]
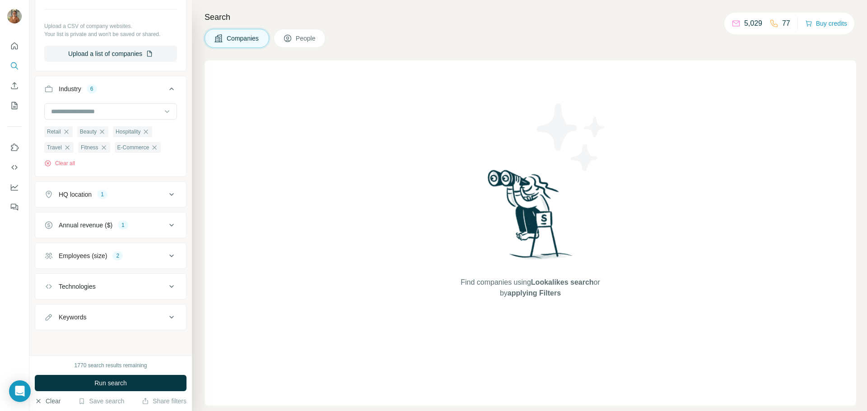
click at [47, 400] on button "Clear" at bounding box center [48, 401] width 26 height 9
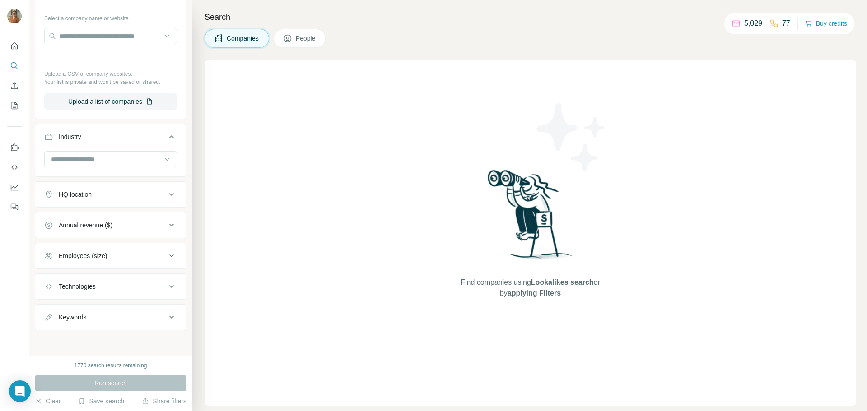
scroll to position [89, 0]
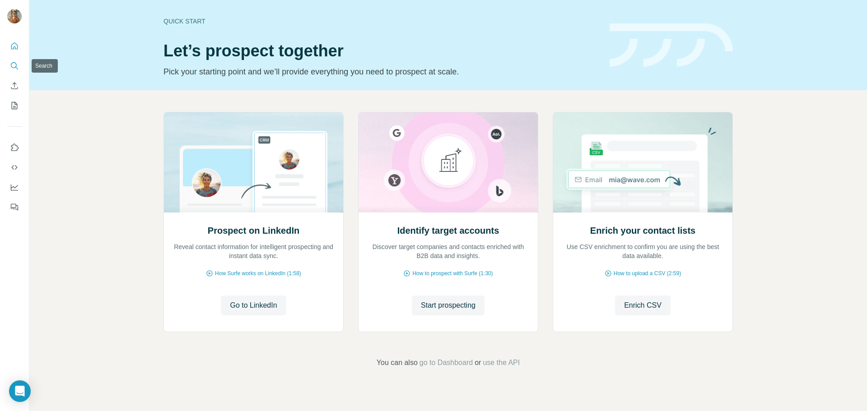
click at [17, 67] on icon "Search" at bounding box center [14, 65] width 9 height 9
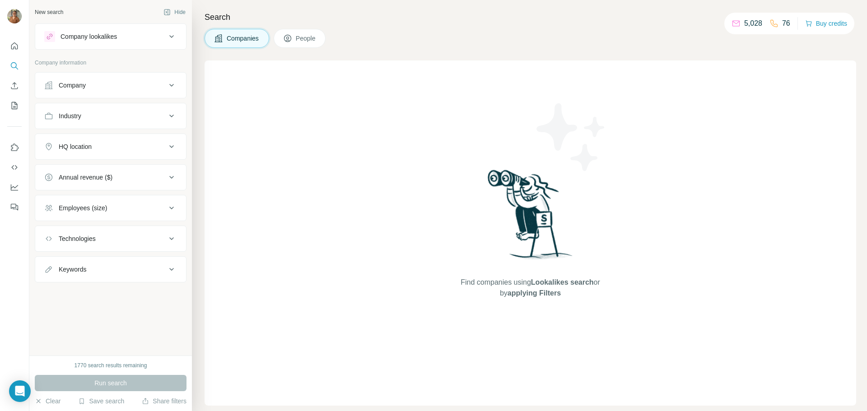
click at [171, 86] on icon at bounding box center [171, 85] width 5 height 3
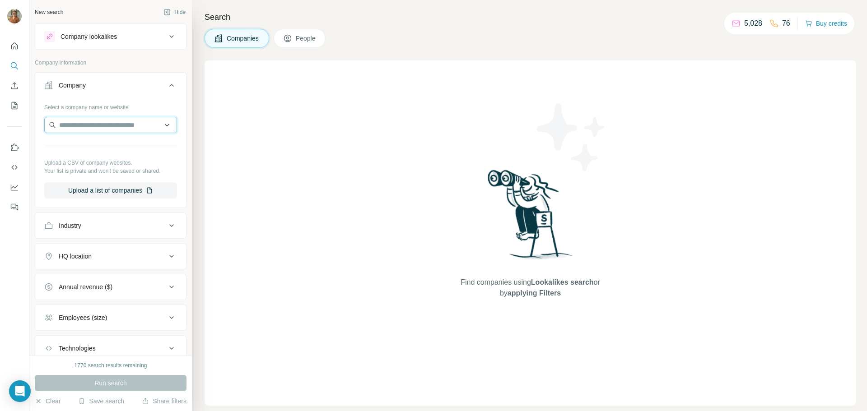
click at [124, 125] on input "text" at bounding box center [110, 125] width 133 height 16
click at [166, 81] on icon at bounding box center [171, 85] width 11 height 11
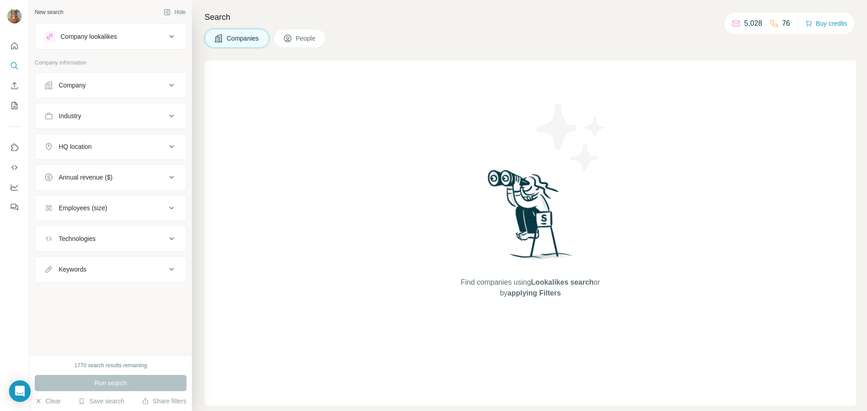
click at [162, 120] on div "Industry" at bounding box center [105, 115] width 122 height 9
click at [139, 139] on input at bounding box center [105, 139] width 111 height 10
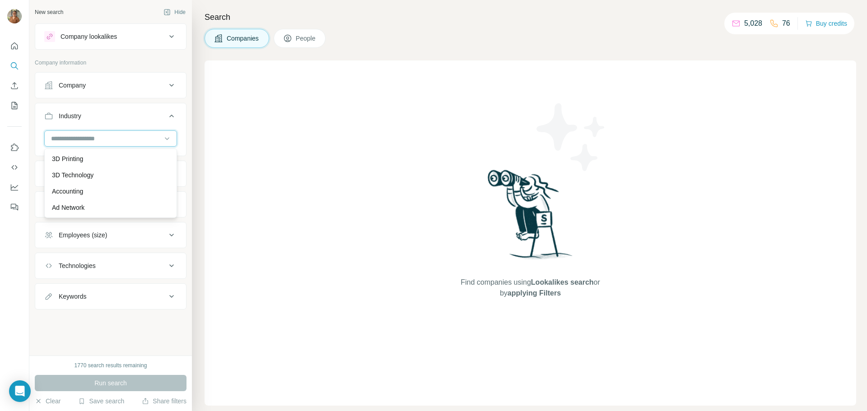
click at [139, 139] on input at bounding box center [105, 139] width 111 height 10
type input "******"
click at [97, 158] on div "Retail" at bounding box center [110, 158] width 117 height 9
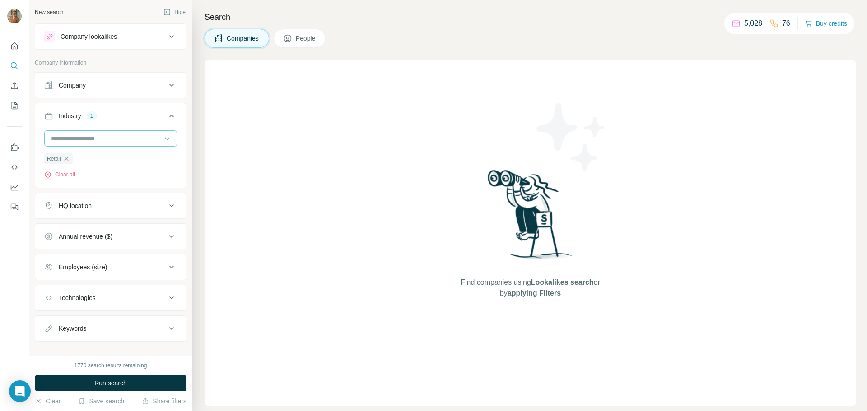
click at [102, 140] on input at bounding box center [105, 139] width 111 height 10
type input "******"
click at [94, 158] on div "E-Commerce" at bounding box center [107, 158] width 111 height 9
click at [88, 139] on input at bounding box center [105, 139] width 111 height 10
click at [89, 139] on input at bounding box center [105, 139] width 111 height 10
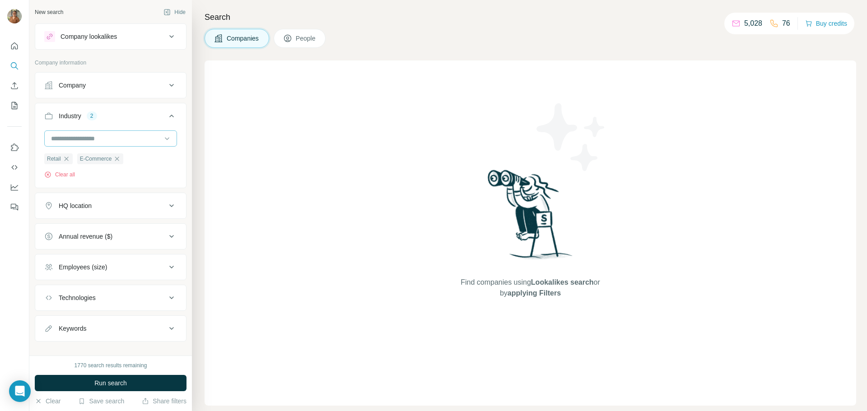
click at [89, 139] on input at bounding box center [105, 139] width 111 height 10
type input "******"
click at [67, 177] on p "Hospitality" at bounding box center [66, 175] width 29 height 9
click at [106, 142] on input at bounding box center [105, 139] width 111 height 10
type input "*******"
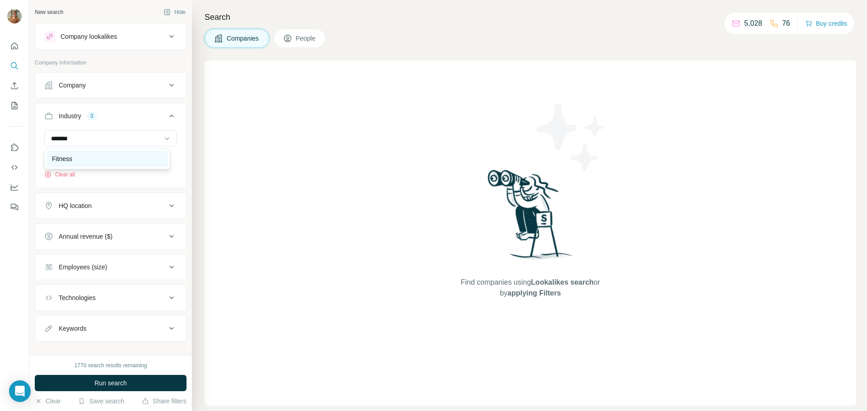
click at [80, 153] on div "Fitness" at bounding box center [106, 159] width 121 height 16
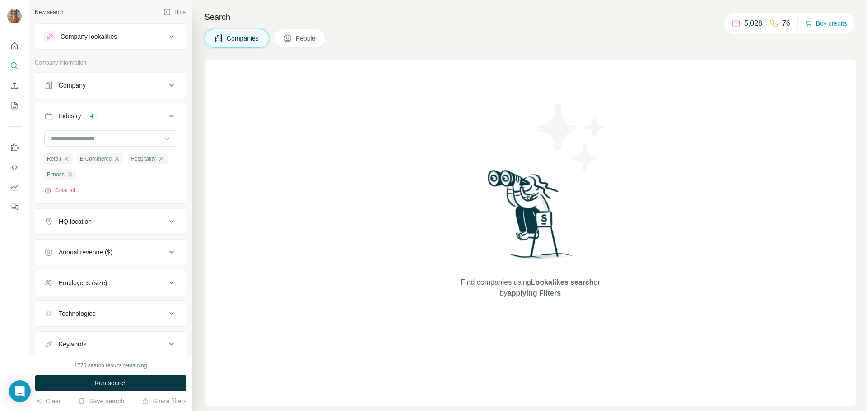
click at [136, 224] on div "HQ location" at bounding box center [105, 221] width 122 height 9
click at [109, 250] on input "text" at bounding box center [110, 244] width 133 height 16
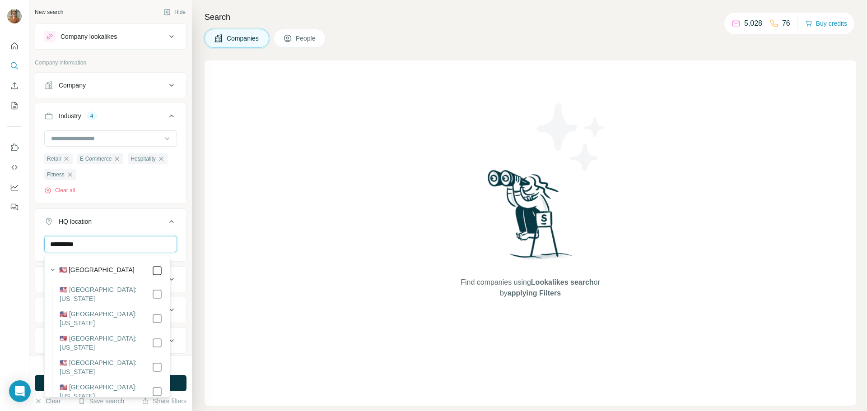
type input "**********"
click at [169, 223] on icon at bounding box center [171, 221] width 5 height 3
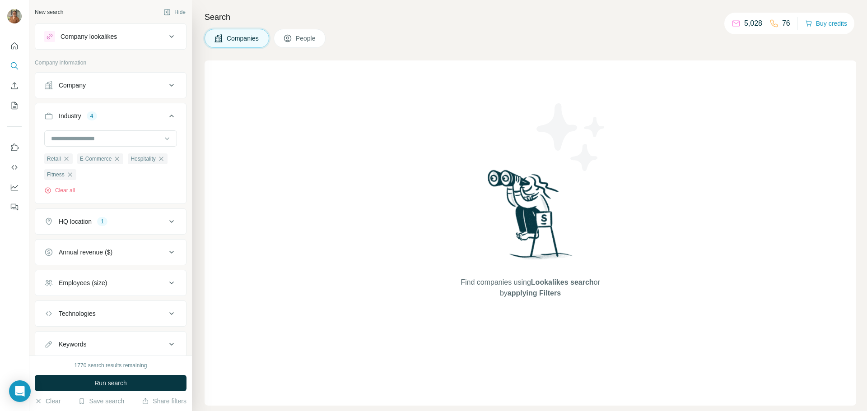
click at [166, 223] on icon at bounding box center [171, 221] width 11 height 11
click at [169, 223] on icon at bounding box center [171, 221] width 5 height 3
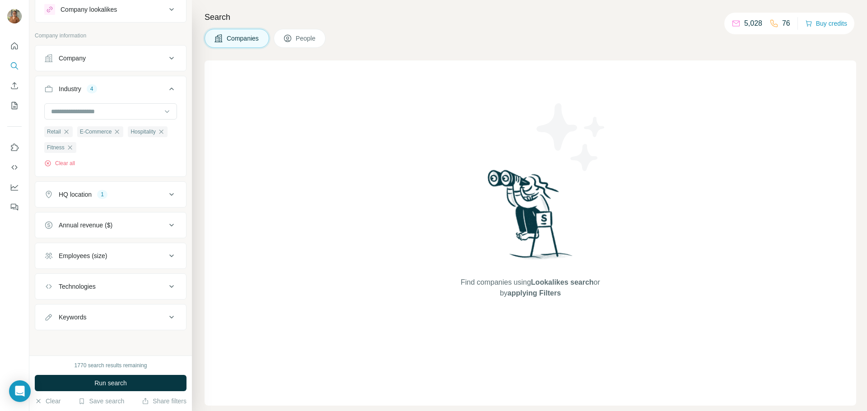
click at [112, 222] on div "Annual revenue ($)" at bounding box center [86, 225] width 54 height 9
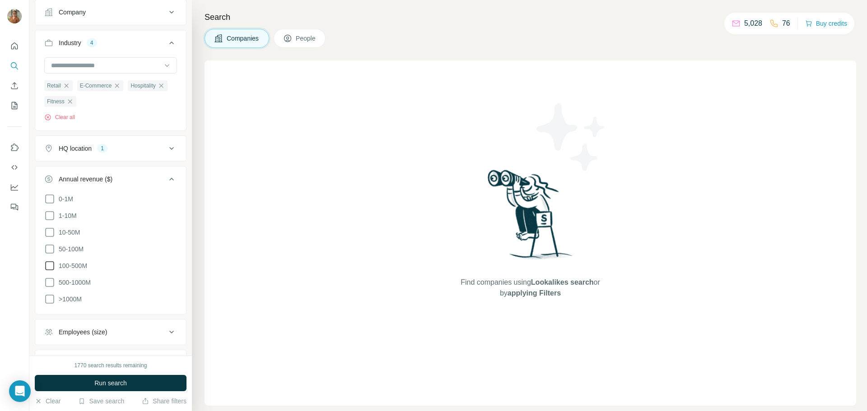
click at [50, 264] on icon at bounding box center [49, 265] width 11 height 11
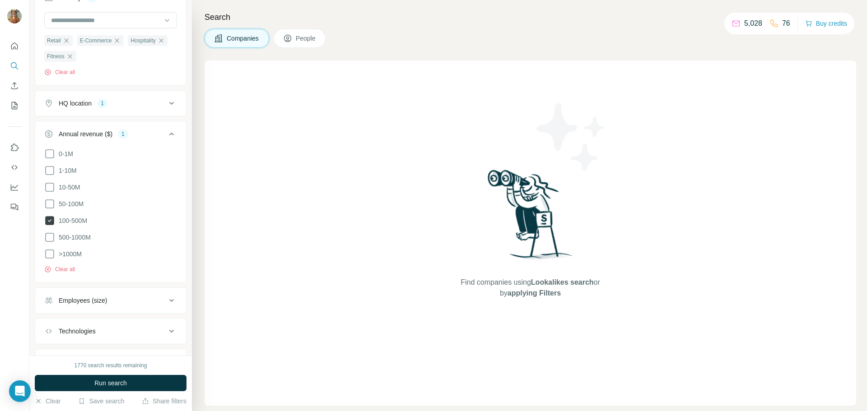
scroll to position [161, 0]
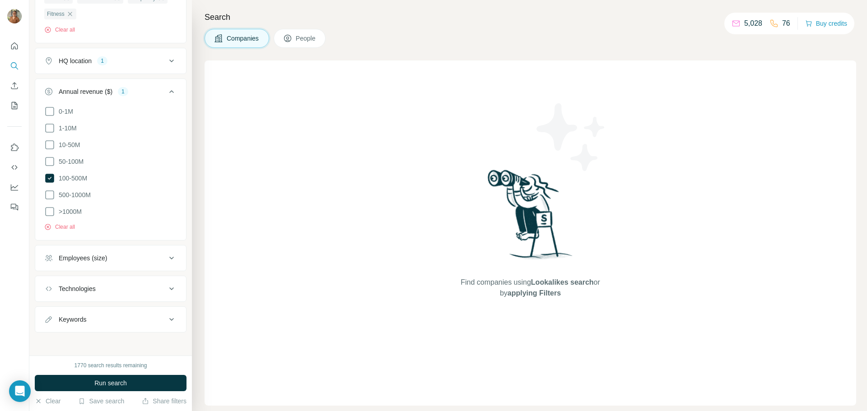
click at [124, 257] on div "Employees (size)" at bounding box center [105, 258] width 122 height 9
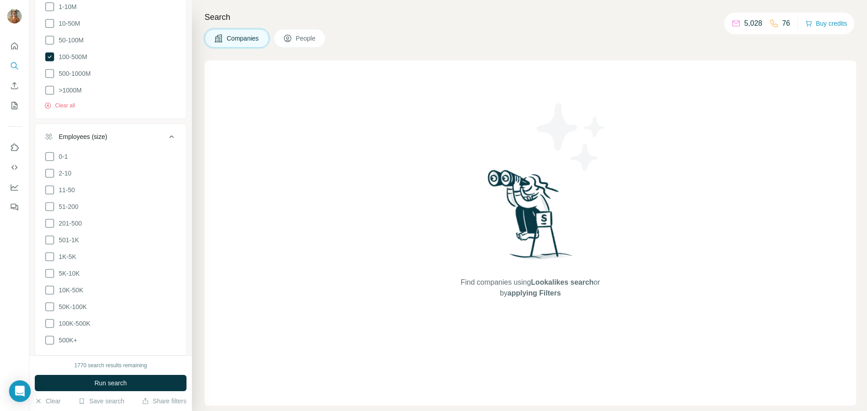
scroll to position [296, 0]
click at [48, 189] on icon at bounding box center [49, 192] width 11 height 11
click at [49, 205] on icon at bounding box center [49, 209] width 11 height 11
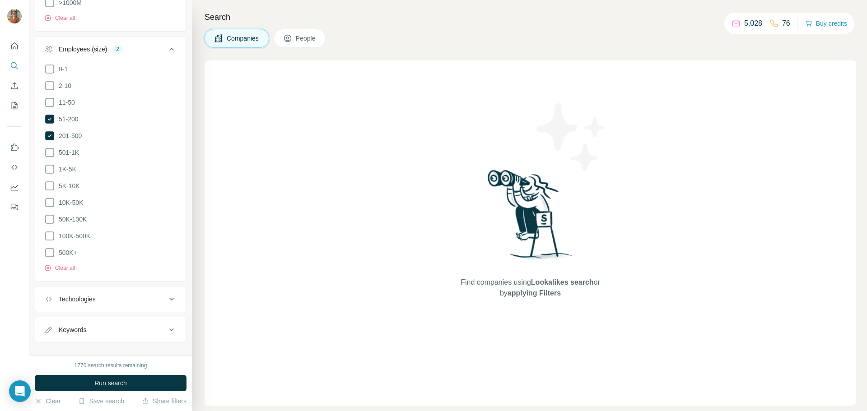
scroll to position [375, 0]
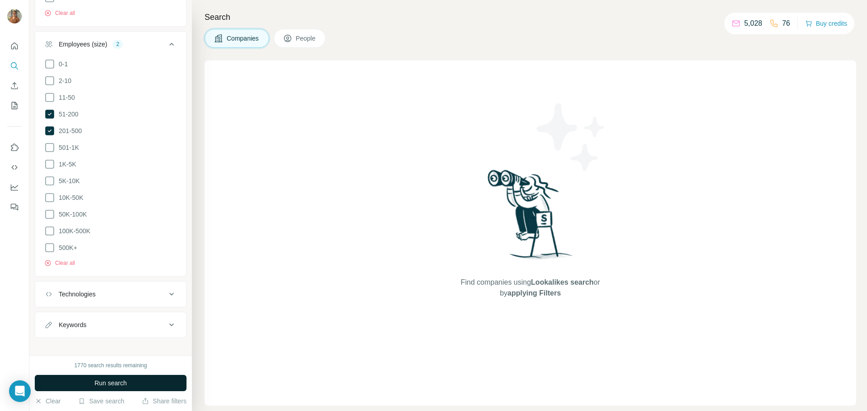
click at [111, 386] on span "Run search" at bounding box center [110, 383] width 32 height 9
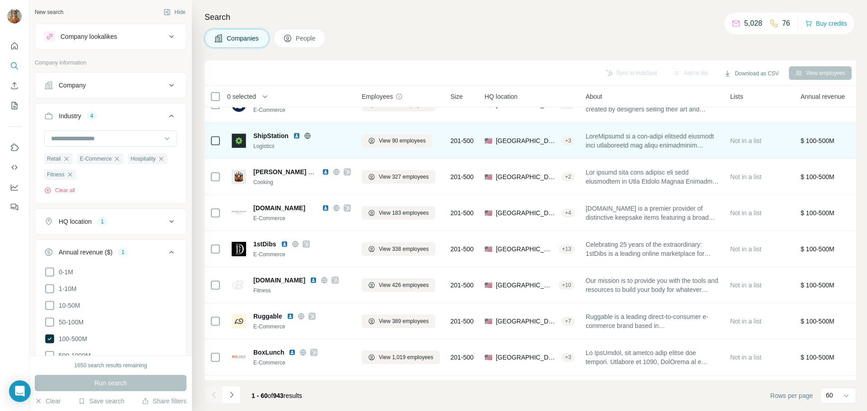
scroll to position [181, 0]
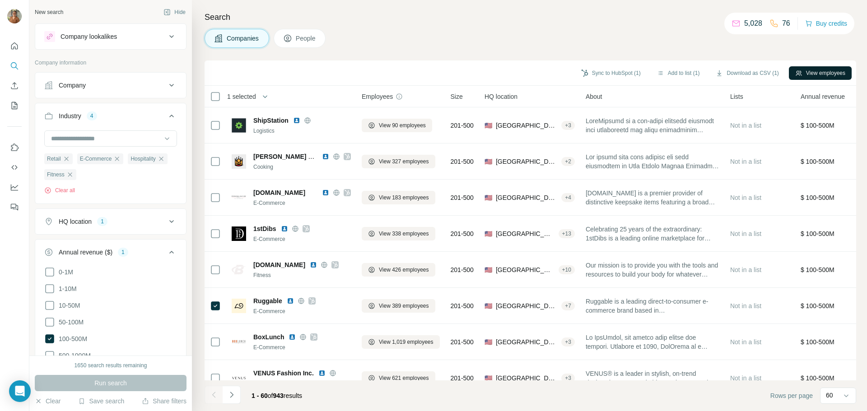
click at [824, 75] on button "View employees" at bounding box center [819, 73] width 63 height 14
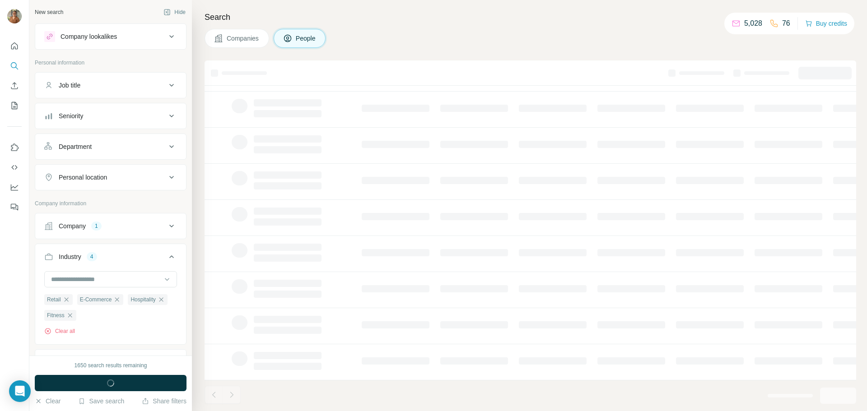
scroll to position [93, 0]
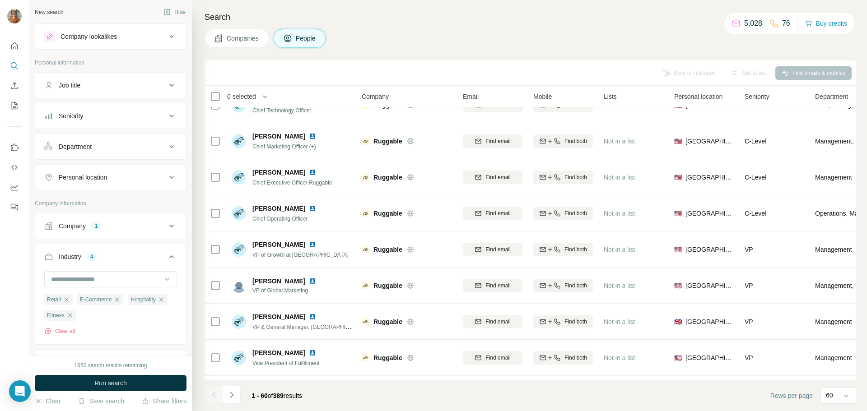
scroll to position [181, 0]
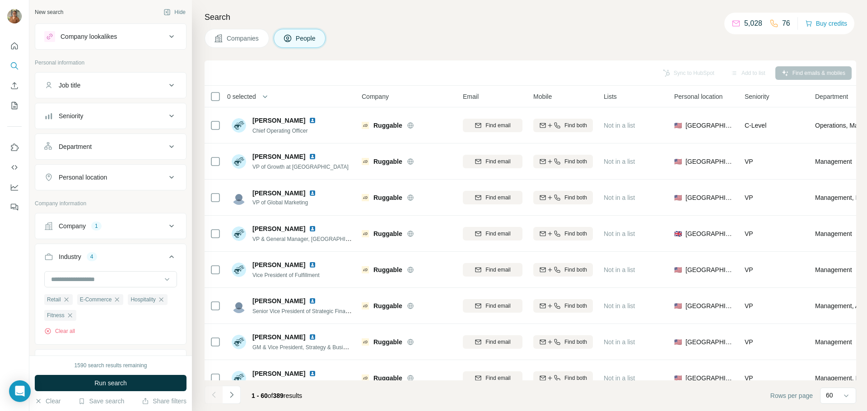
click at [166, 118] on icon at bounding box center [171, 116] width 11 height 11
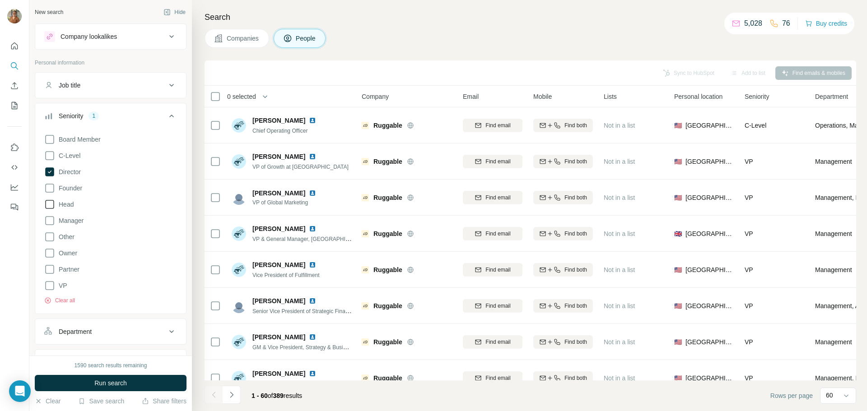
click at [52, 204] on icon at bounding box center [49, 204] width 11 height 11
click at [110, 385] on span "Run search" at bounding box center [110, 383] width 32 height 9
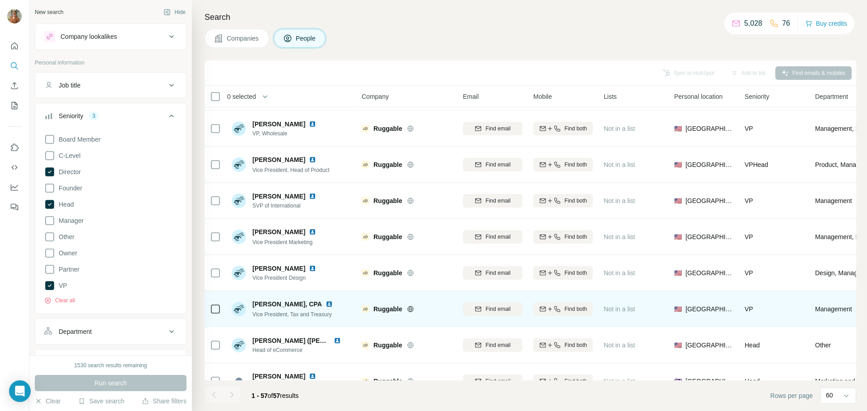
scroll to position [271, 0]
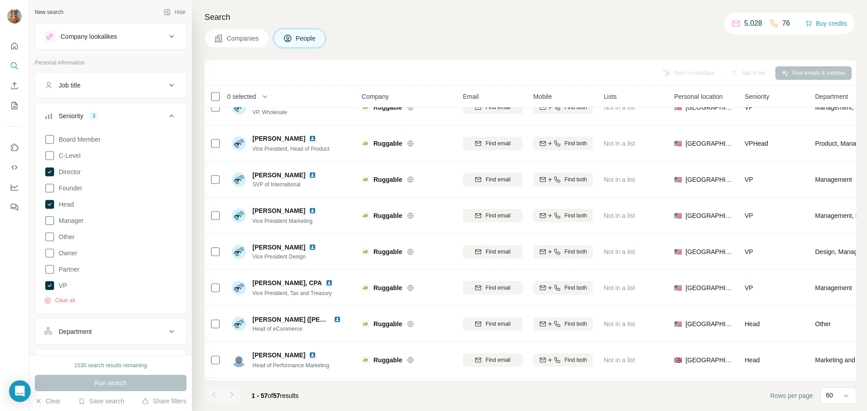
click at [126, 336] on button "Department" at bounding box center [110, 332] width 151 height 22
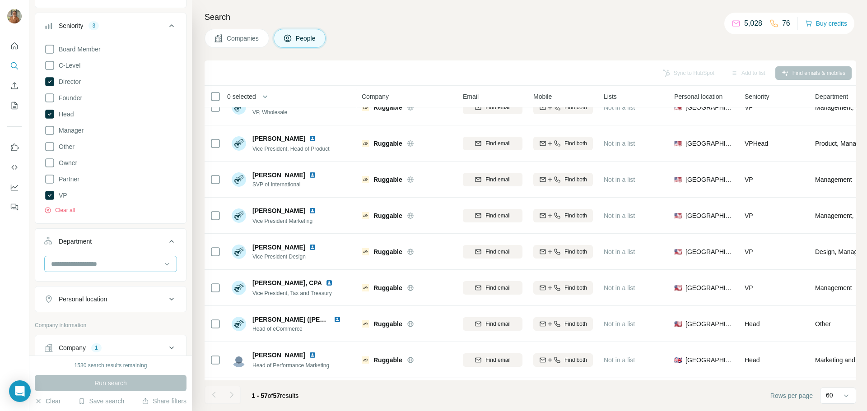
click at [113, 268] on input at bounding box center [105, 264] width 111 height 10
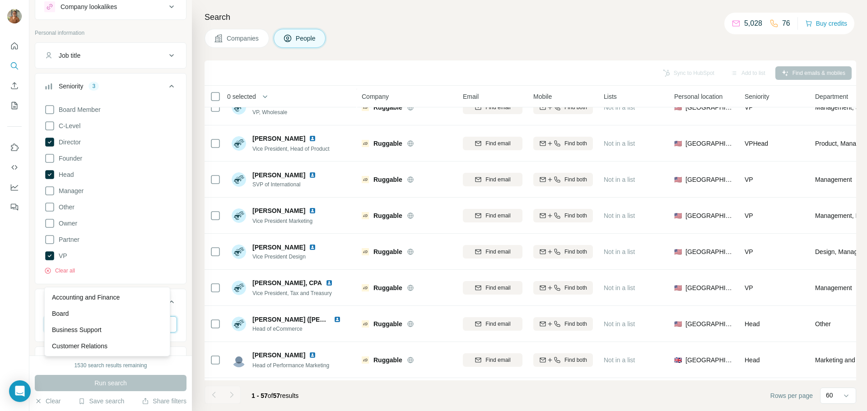
scroll to position [0, 0]
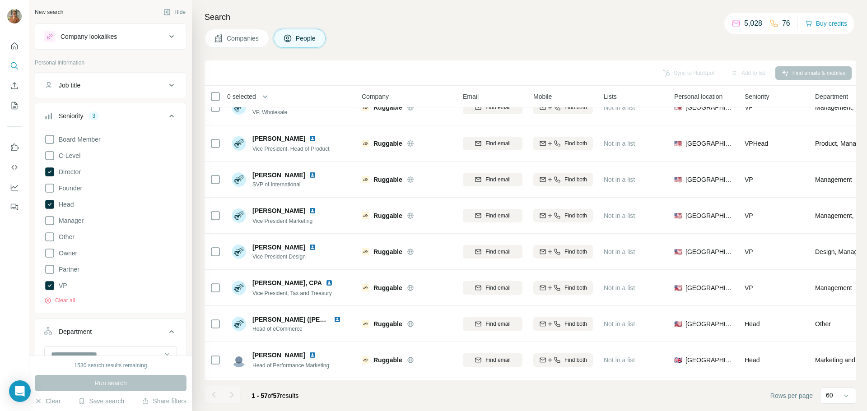
click at [102, 85] on div "Job title" at bounding box center [105, 85] width 122 height 9
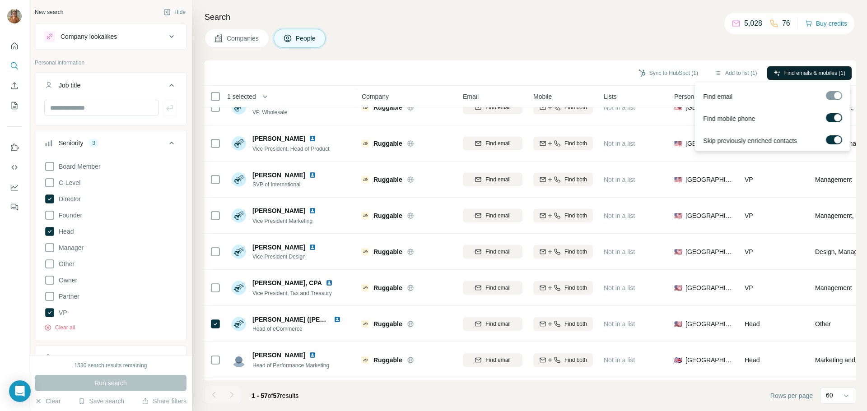
click at [810, 70] on span "Find emails & mobiles (1)" at bounding box center [814, 73] width 61 height 8
click at [662, 73] on button "Sync to HubSpot (1)" at bounding box center [668, 73] width 72 height 14
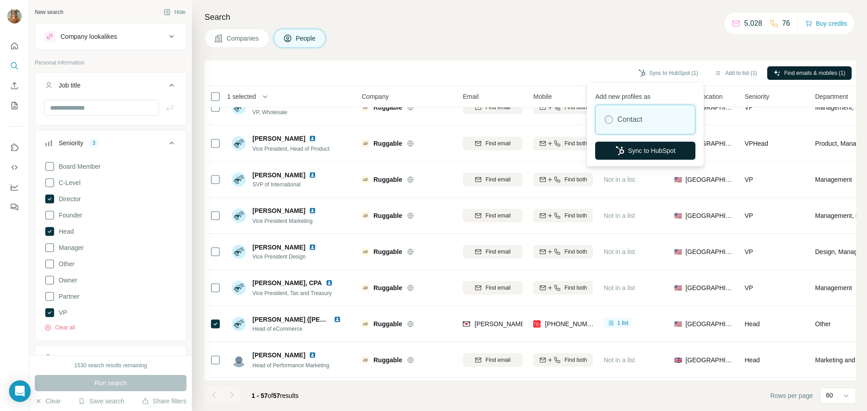
click at [658, 153] on button "Sync to HubSpot" at bounding box center [645, 151] width 100 height 18
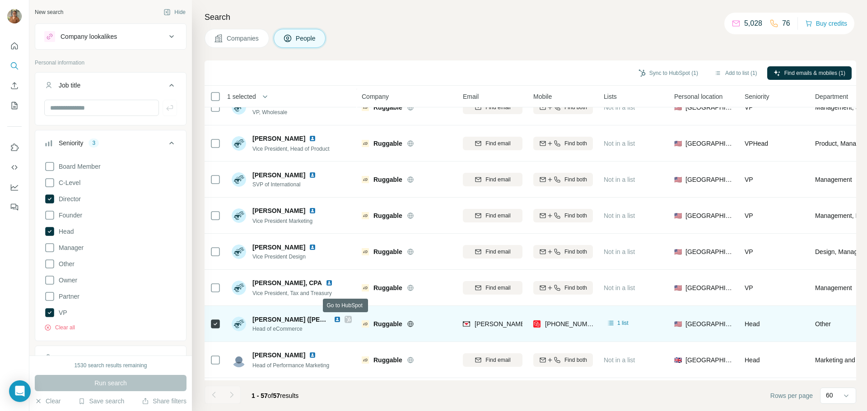
click at [348, 321] on icon at bounding box center [347, 319] width 5 height 7
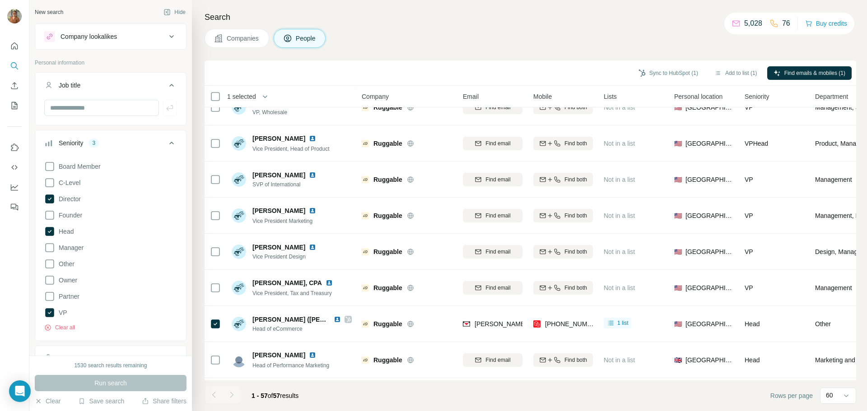
click at [235, 41] on span "Companies" at bounding box center [243, 38] width 33 height 9
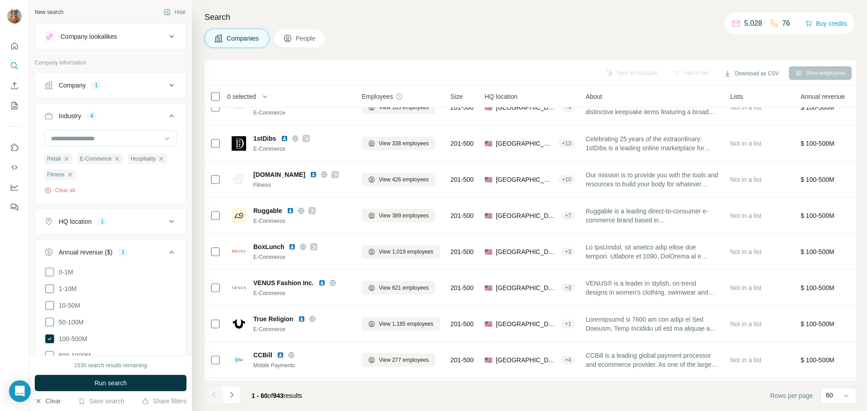
click at [50, 400] on button "Clear" at bounding box center [48, 401] width 26 height 9
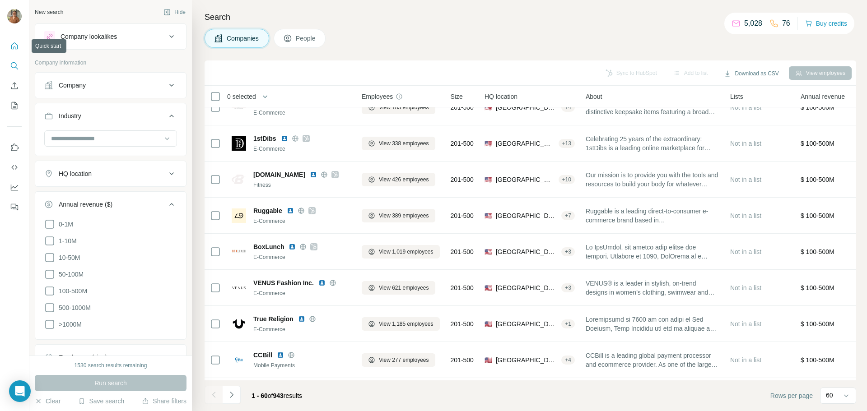
click at [14, 48] on icon "Quick start" at bounding box center [14, 45] width 7 height 7
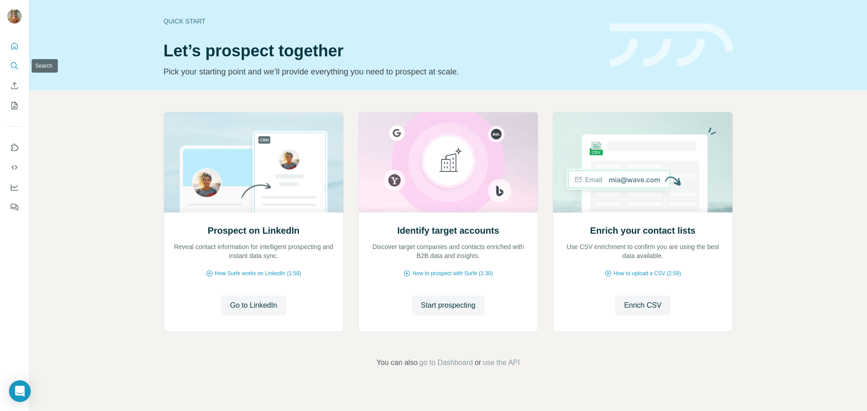
click at [17, 65] on icon "Search" at bounding box center [14, 65] width 9 height 9
